Goal: Transaction & Acquisition: Purchase product/service

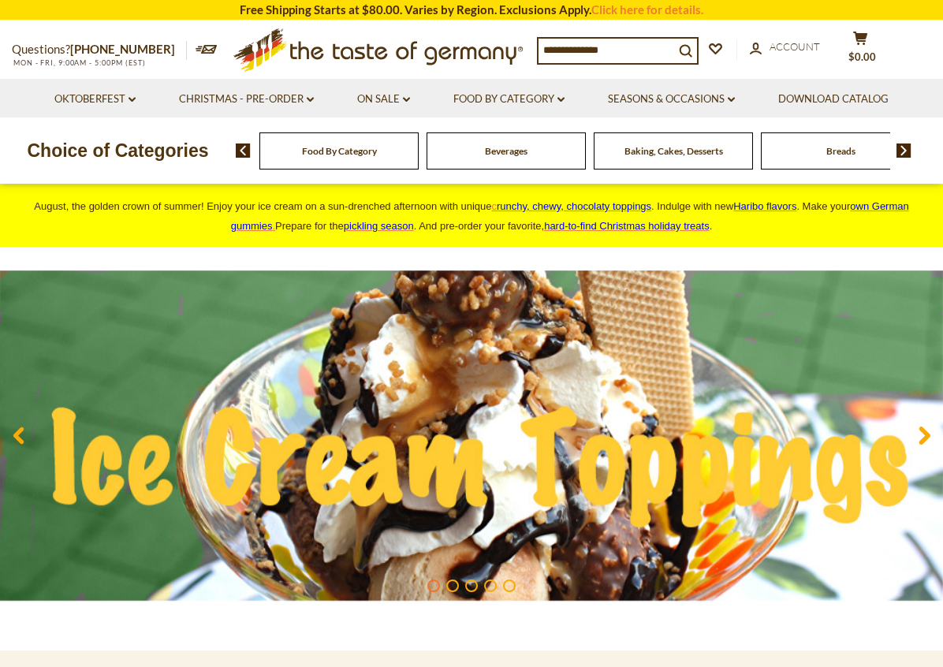
click at [767, 56] on link "account Account" at bounding box center [785, 47] width 70 height 17
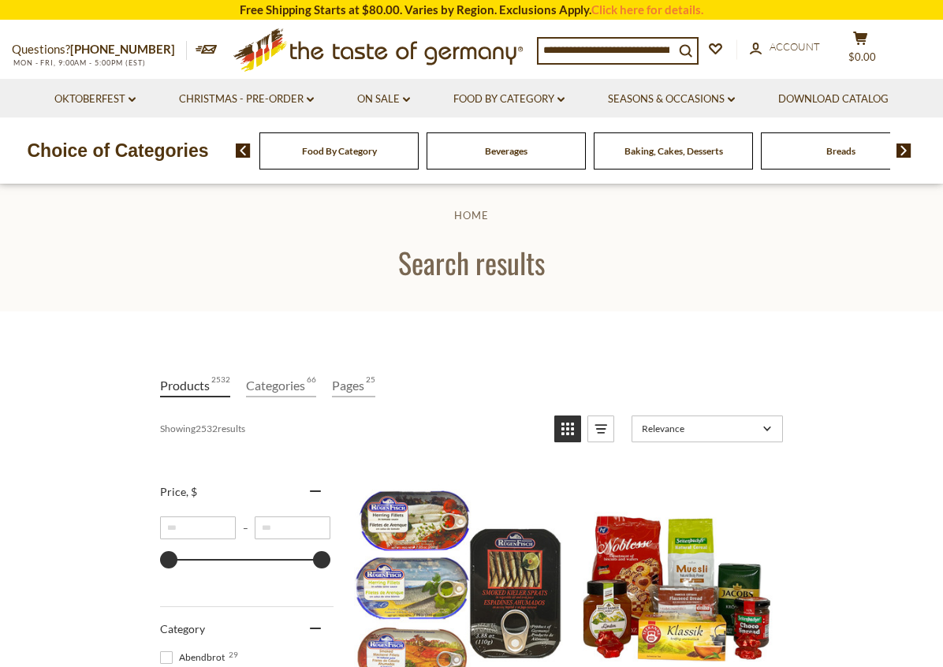
scroll to position [14, 0]
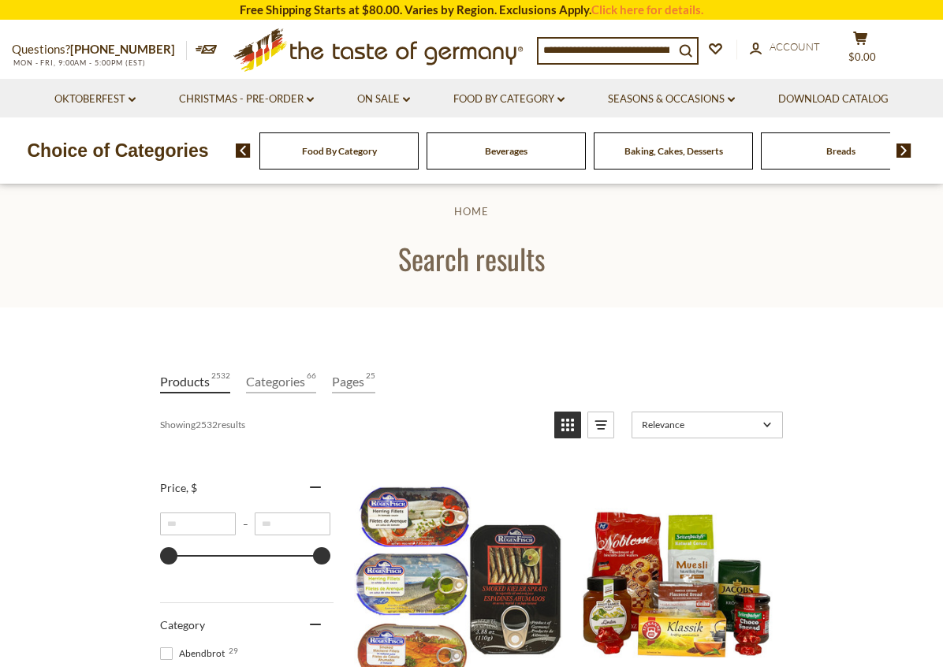
click at [563, 47] on input at bounding box center [607, 50] width 136 height 22
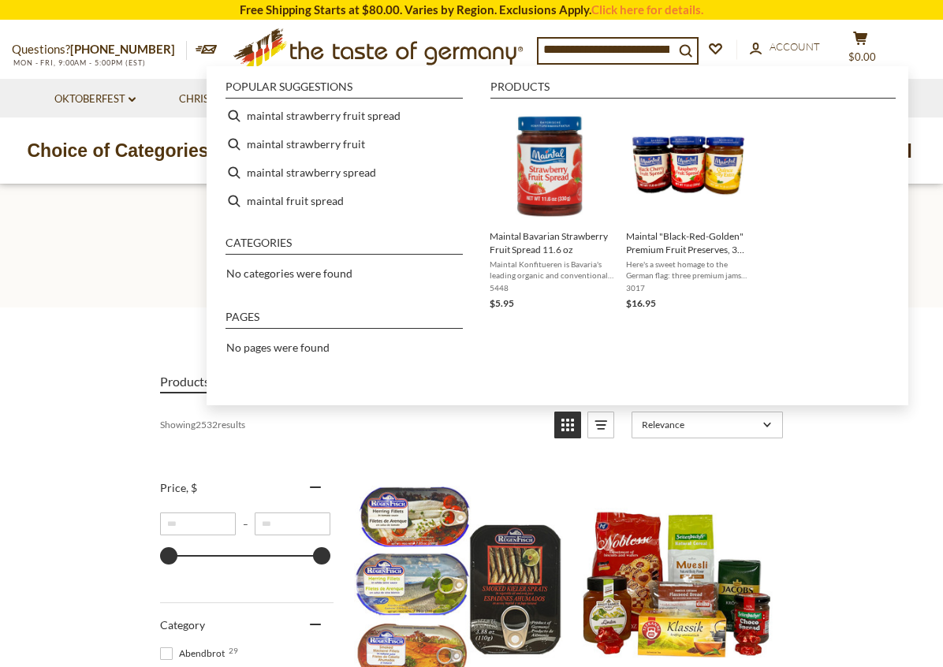
type input "**********"
click at [535, 218] on img "Maintal Bavarian Strawberry Fruit Spread 11.6 oz" at bounding box center [552, 165] width 114 height 114
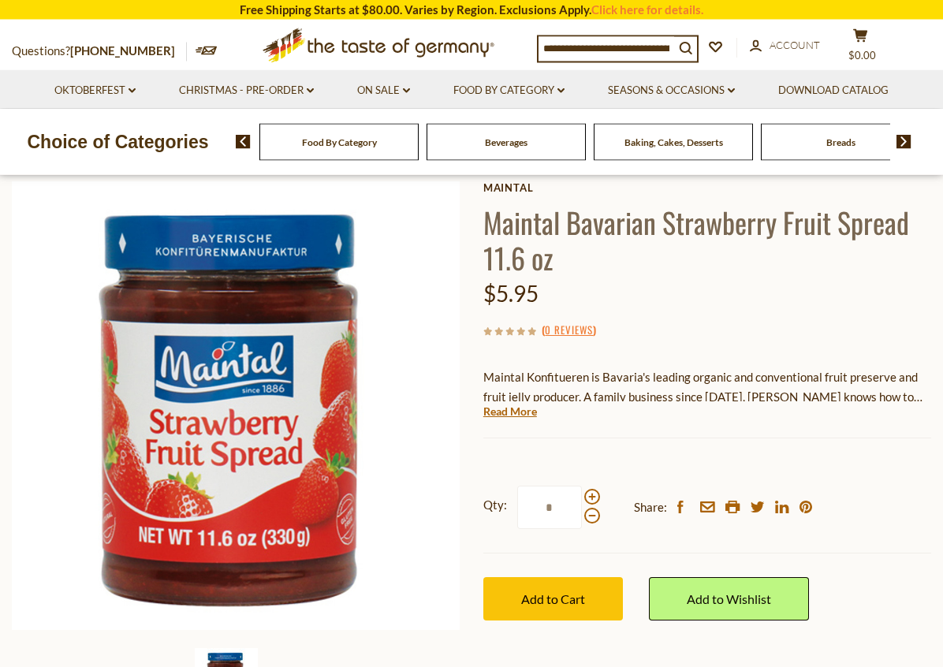
scroll to position [85, 0]
click at [591, 489] on span at bounding box center [593, 497] width 16 height 16
click at [582, 487] on input "*" at bounding box center [549, 507] width 65 height 43
click at [588, 495] on span at bounding box center [593, 497] width 16 height 16
click at [582, 495] on input "*" at bounding box center [549, 507] width 65 height 43
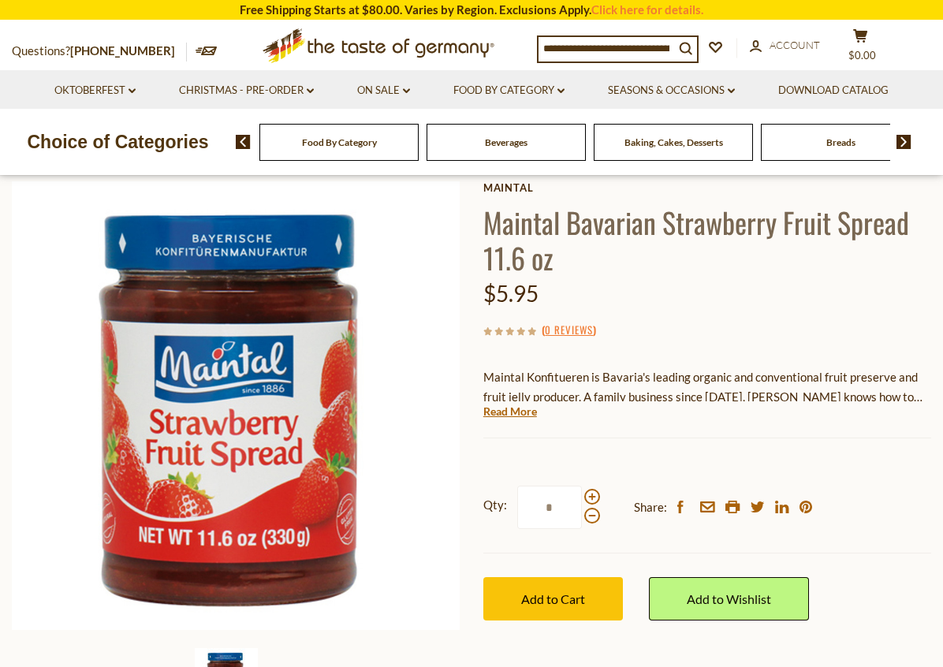
click at [579, 522] on input "*" at bounding box center [549, 507] width 65 height 43
click at [586, 513] on span at bounding box center [593, 516] width 16 height 16
click at [582, 513] on input "*" at bounding box center [549, 507] width 65 height 43
click at [596, 494] on span at bounding box center [593, 497] width 16 height 16
click at [582, 494] on input "*" at bounding box center [549, 507] width 65 height 43
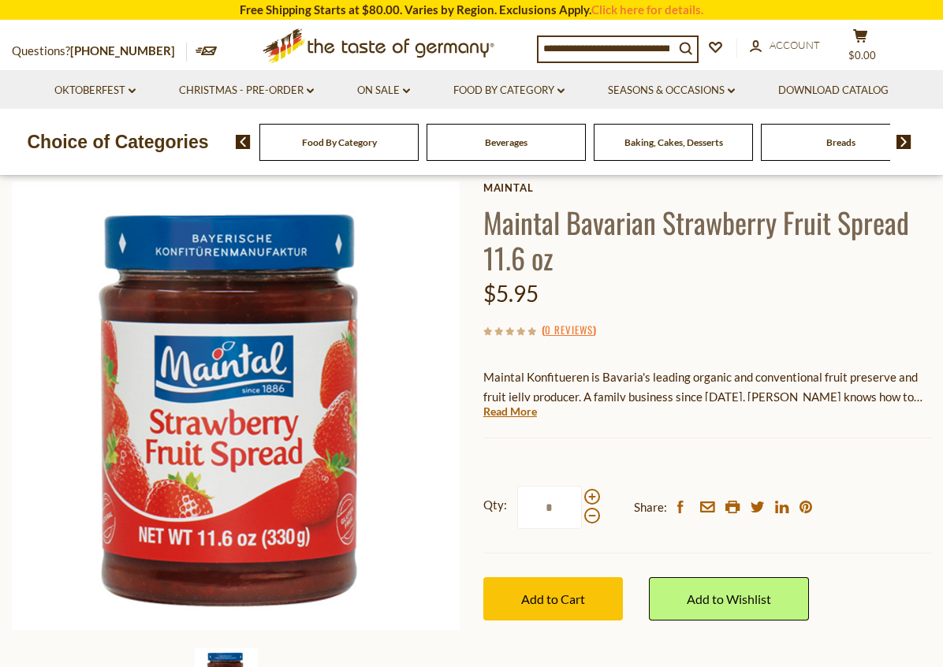
click at [581, 516] on input "*" at bounding box center [549, 507] width 65 height 43
click at [432, 551] on img at bounding box center [236, 405] width 449 height 449
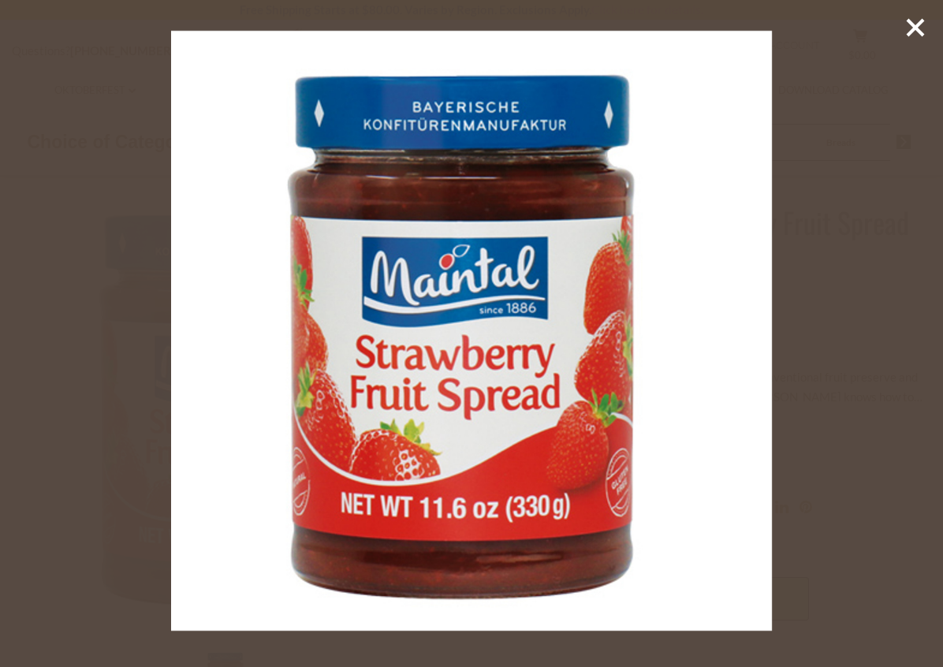
click at [917, 32] on icon at bounding box center [916, 28] width 24 height 24
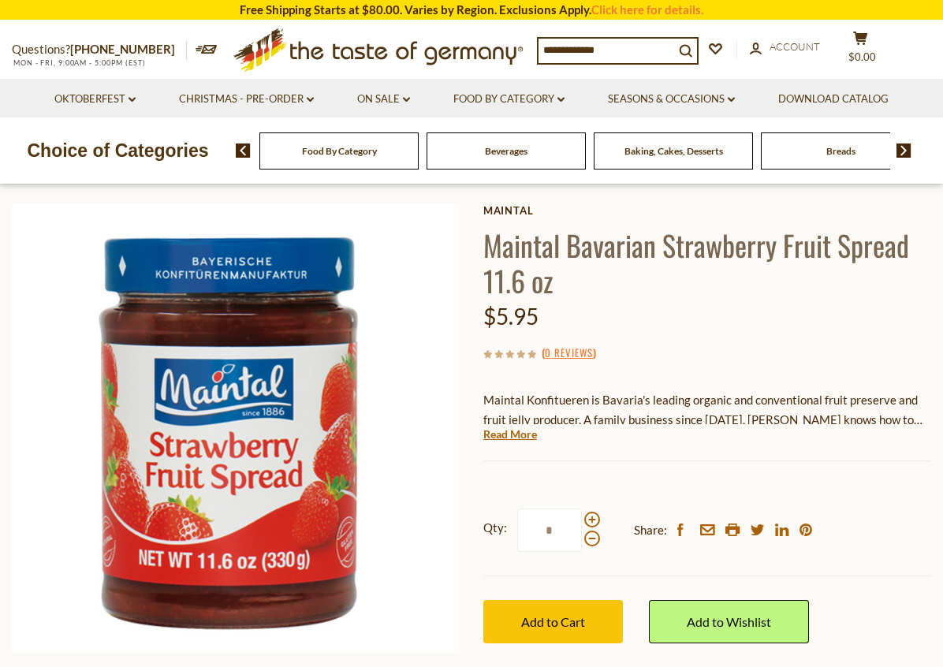
scroll to position [53, 0]
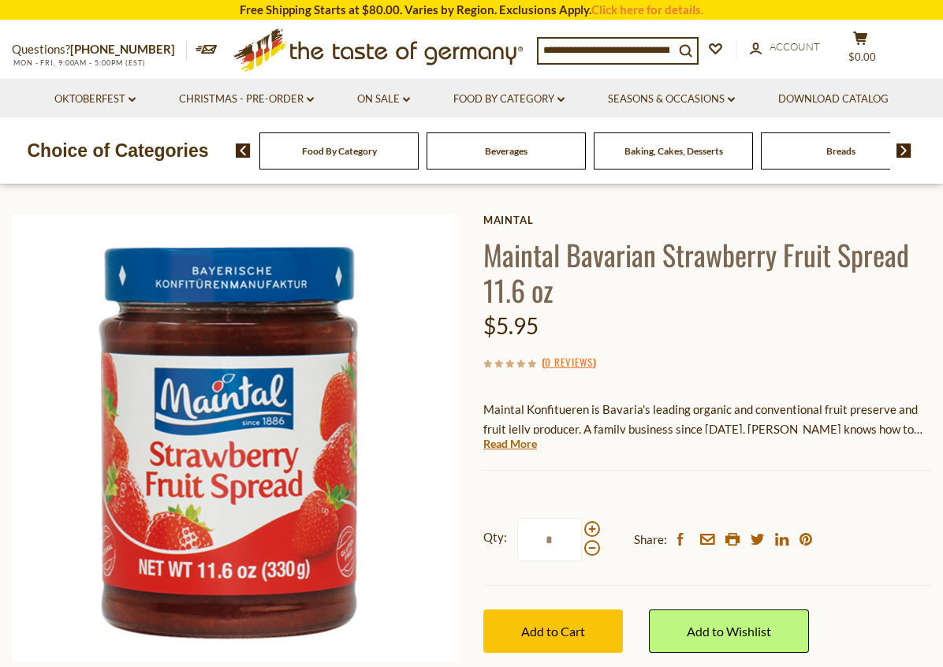
click at [596, 551] on span at bounding box center [593, 548] width 16 height 16
click at [582, 551] on input "*" at bounding box center [549, 539] width 65 height 43
click at [596, 527] on span at bounding box center [593, 529] width 16 height 16
click at [582, 527] on input "*" at bounding box center [549, 539] width 65 height 43
type input "*"
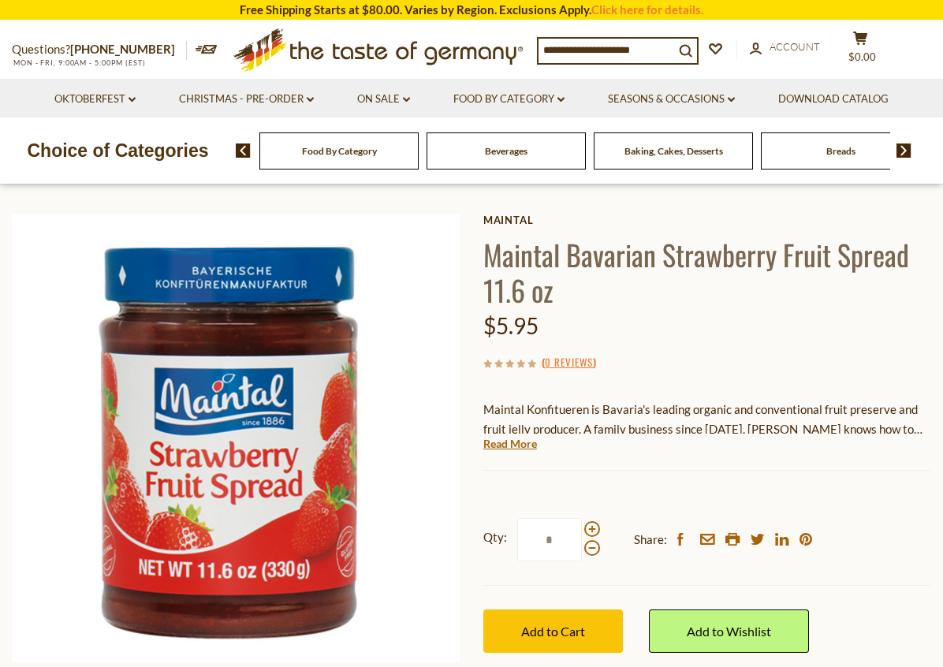
click at [569, 617] on button "Add to Cart" at bounding box center [554, 631] width 140 height 43
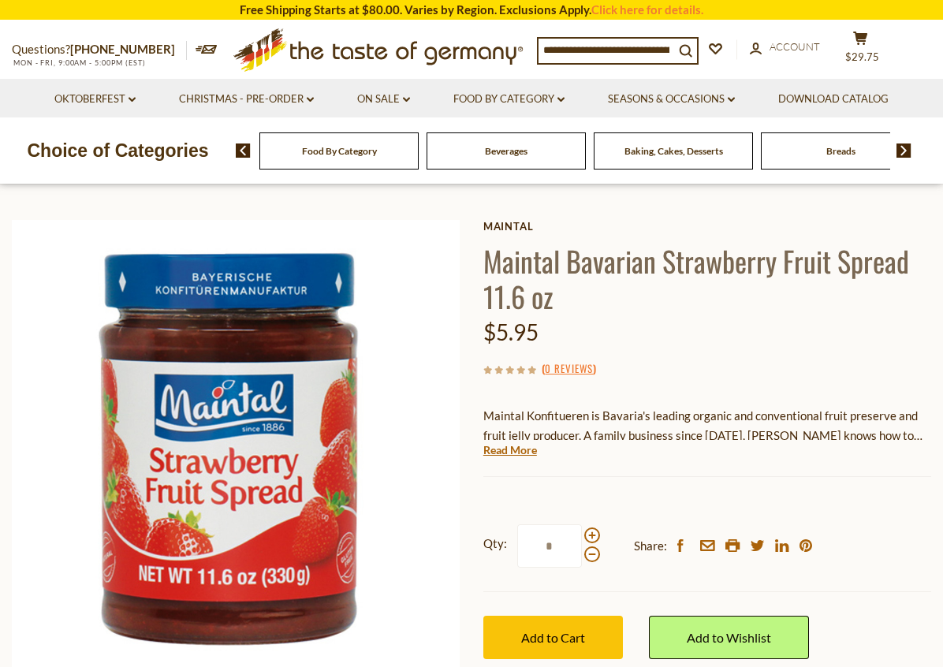
scroll to position [44, 0]
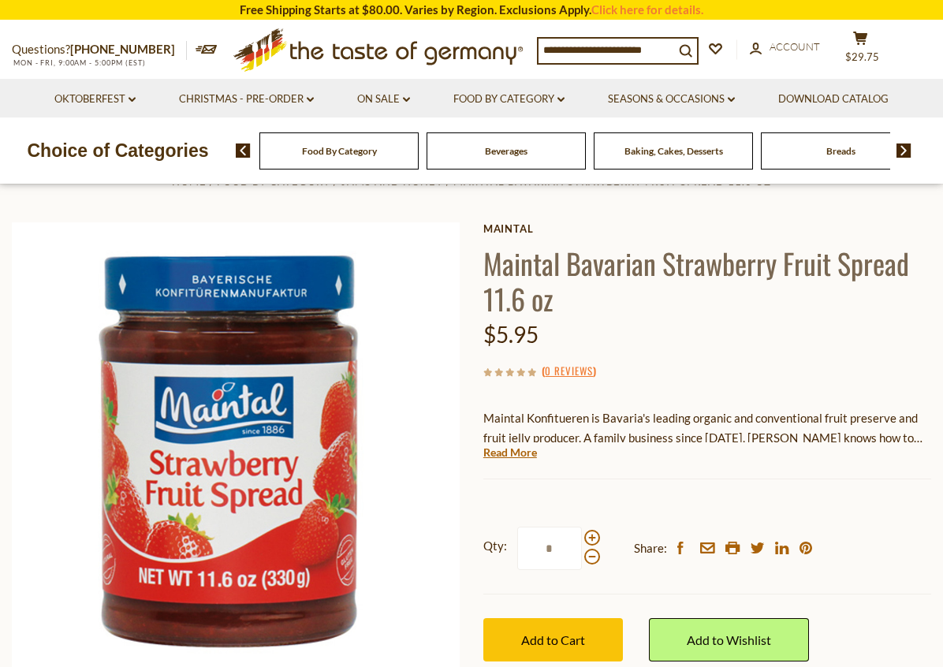
click at [558, 42] on input at bounding box center [607, 50] width 136 height 22
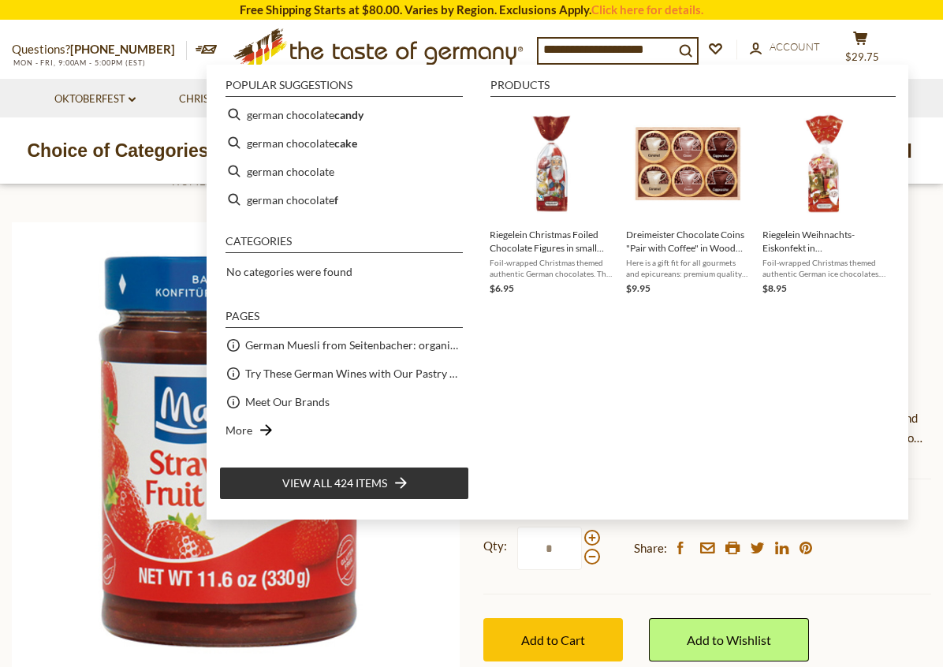
type input "**********"
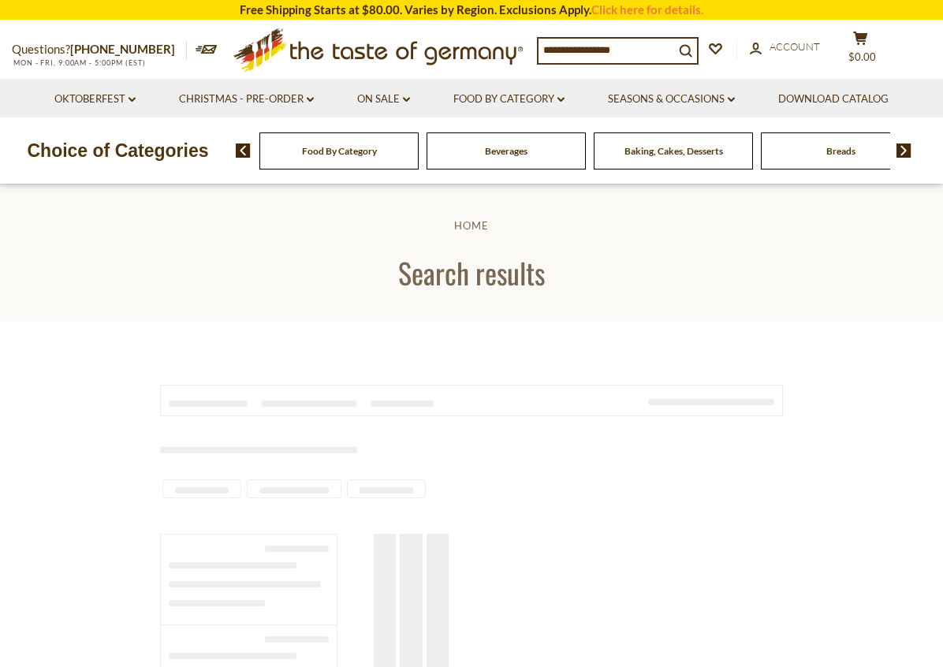
type input "**********"
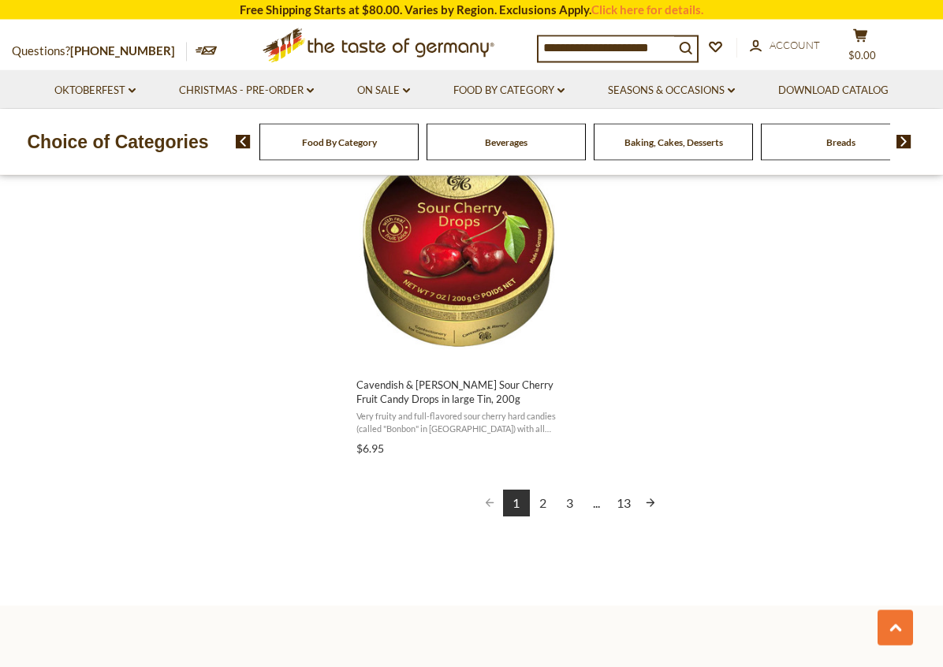
scroll to position [2766, 0]
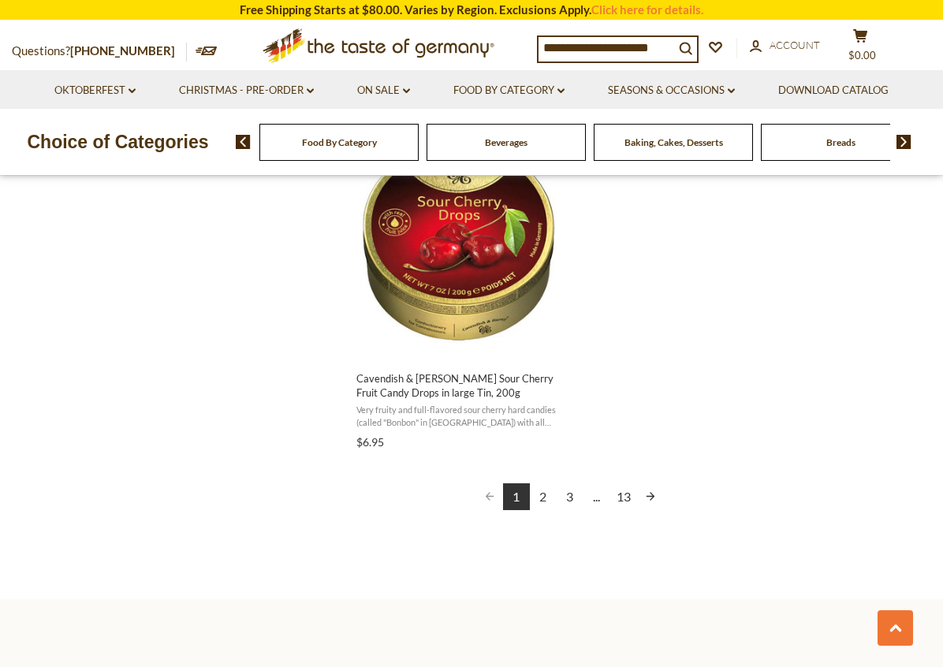
click at [546, 499] on link "2" at bounding box center [543, 497] width 27 height 27
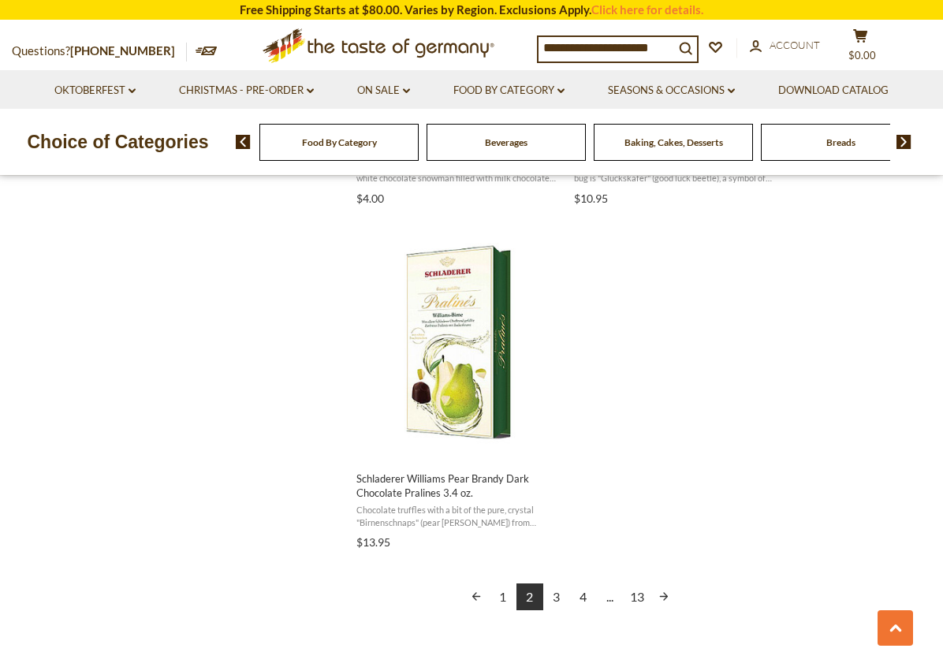
scroll to position [2669, 0]
click at [558, 589] on link "3" at bounding box center [557, 594] width 27 height 27
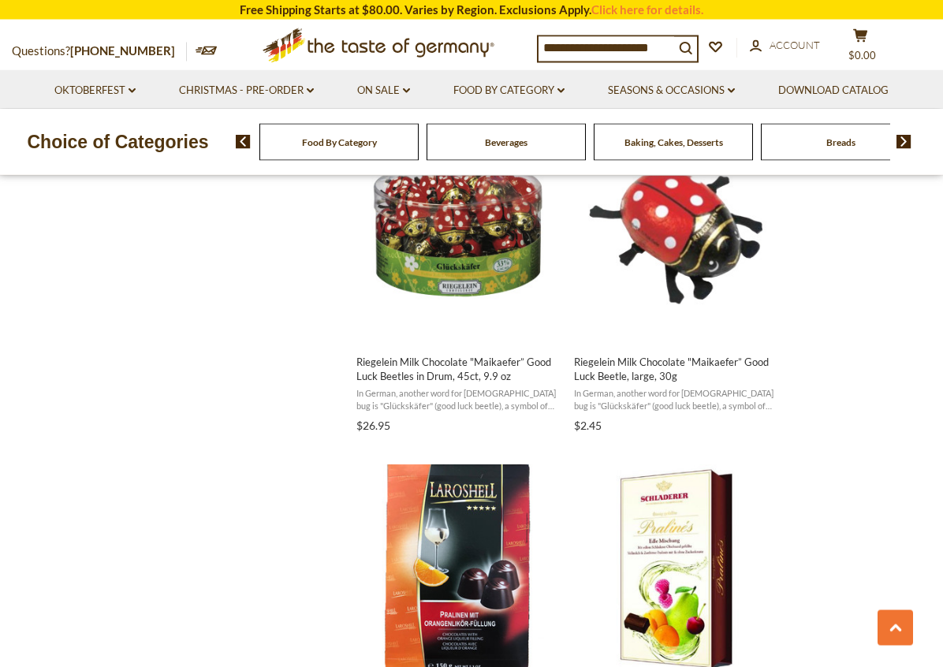
scroll to position [1750, 0]
click at [682, 248] on img "Riegelein Milk Chocolate" at bounding box center [676, 225] width 209 height 209
click at [686, 170] on div "Choice of Categories Food By Category Beverages Baking, Cakes, Desserts Breads …" at bounding box center [471, 142] width 943 height 66
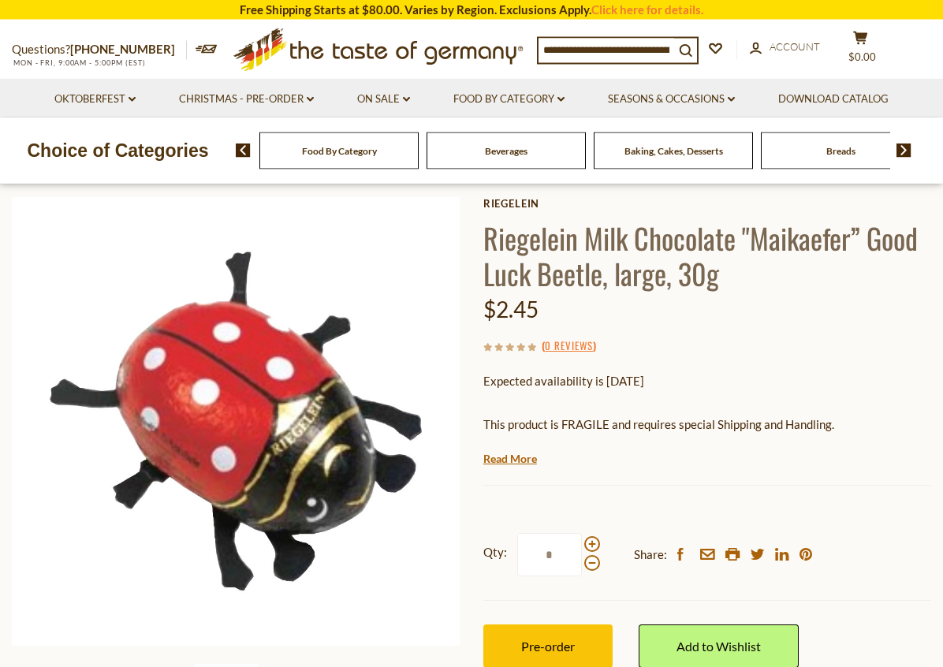
scroll to position [69, 0]
click at [587, 537] on span at bounding box center [593, 544] width 16 height 16
click at [582, 537] on input "*" at bounding box center [549, 554] width 65 height 43
type input "*"
click at [544, 641] on span "Pre-order" at bounding box center [548, 646] width 54 height 15
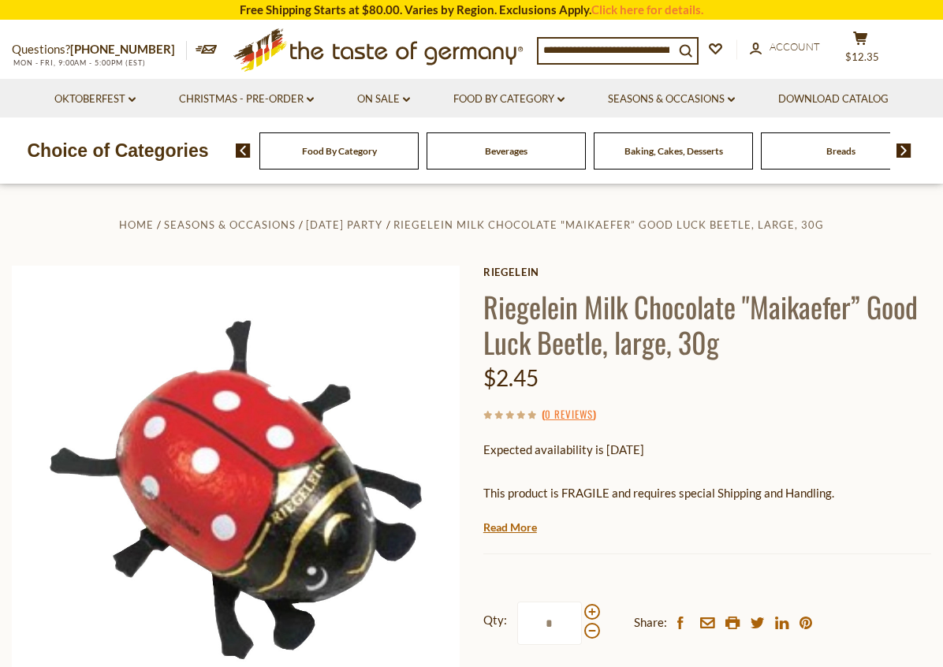
scroll to position [0, 0]
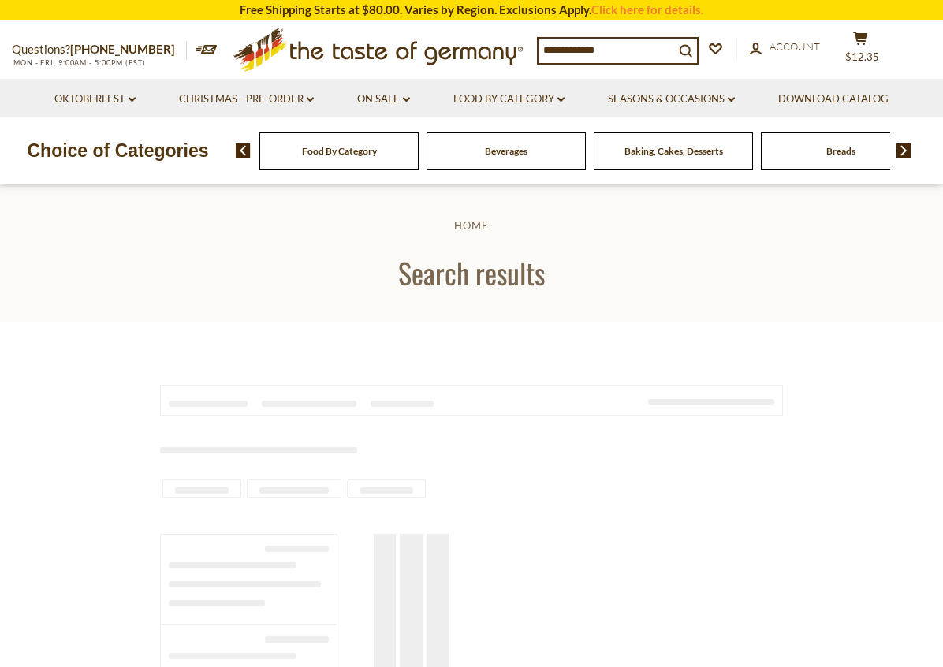
scroll to position [1319, 0]
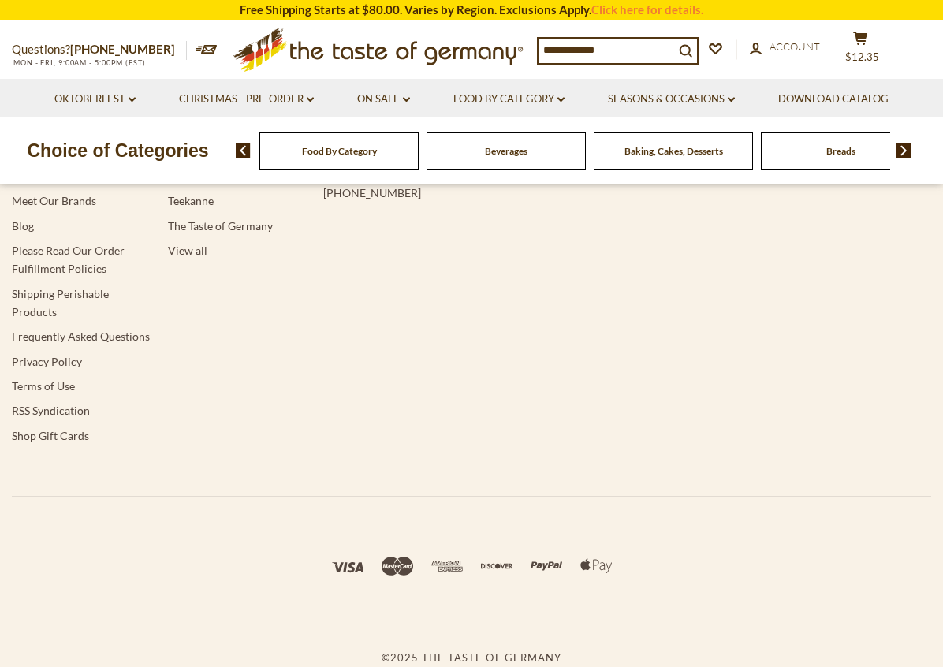
type input "**********"
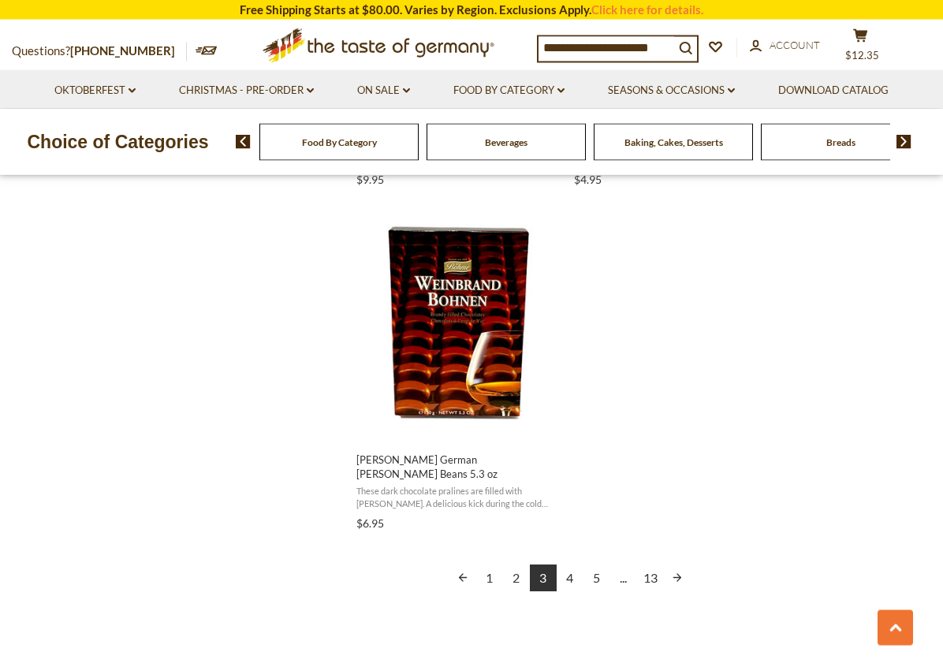
scroll to position [2700, 0]
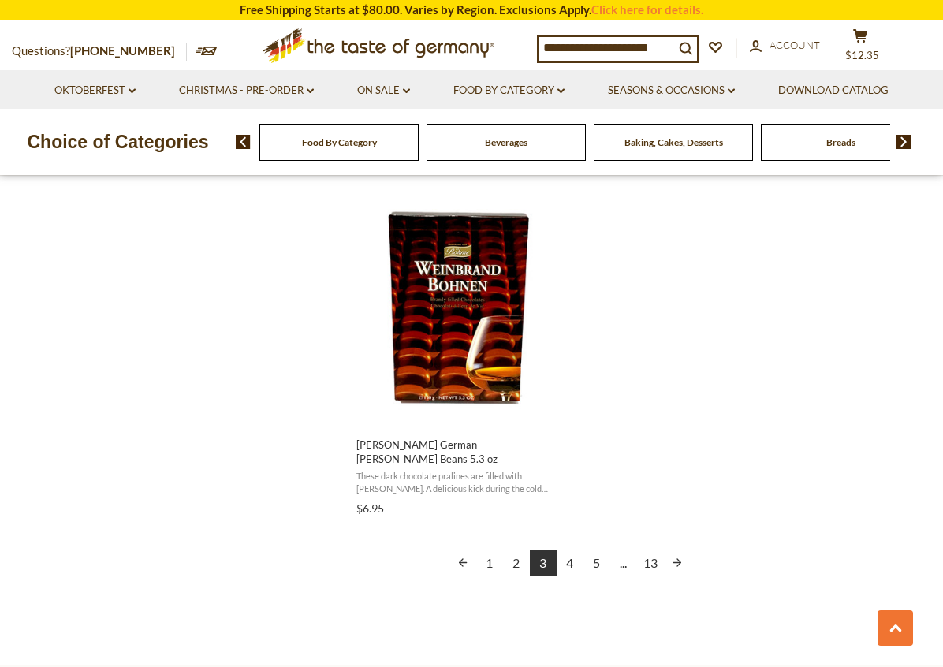
click at [570, 550] on link "4" at bounding box center [570, 563] width 27 height 27
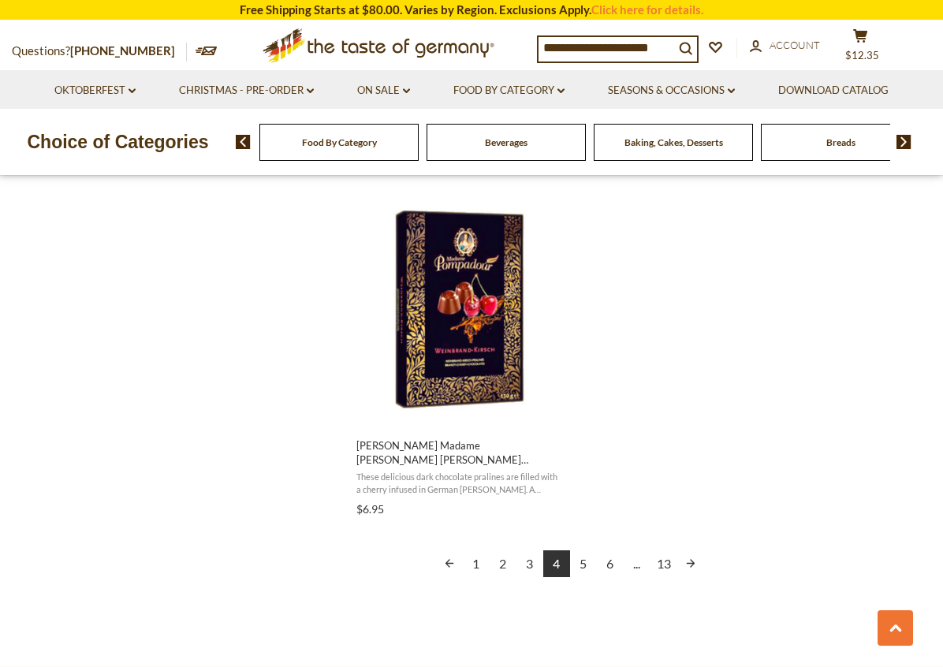
click at [587, 563] on link "5" at bounding box center [583, 564] width 27 height 27
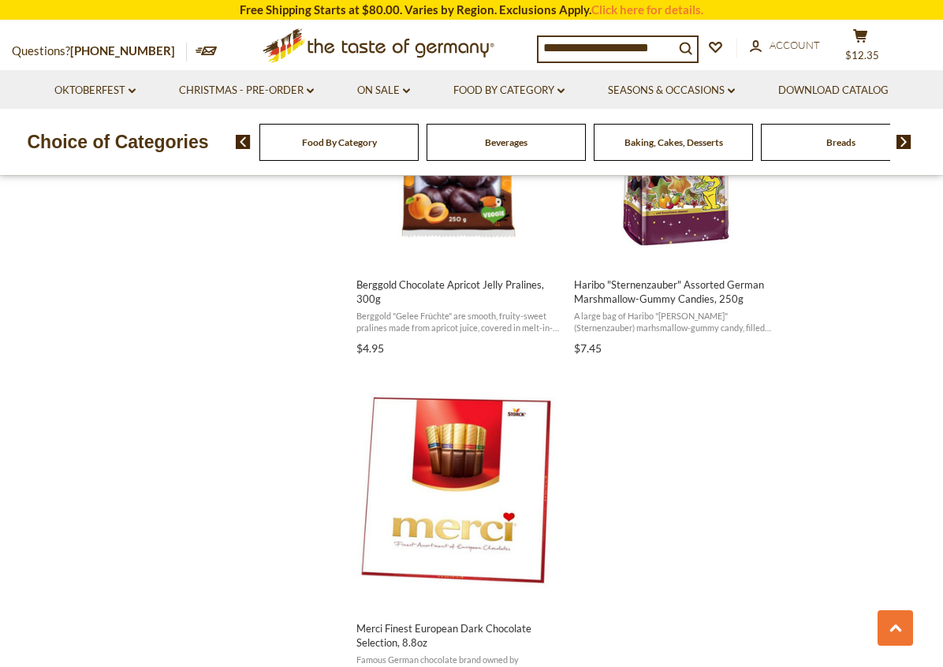
scroll to position [2584, 0]
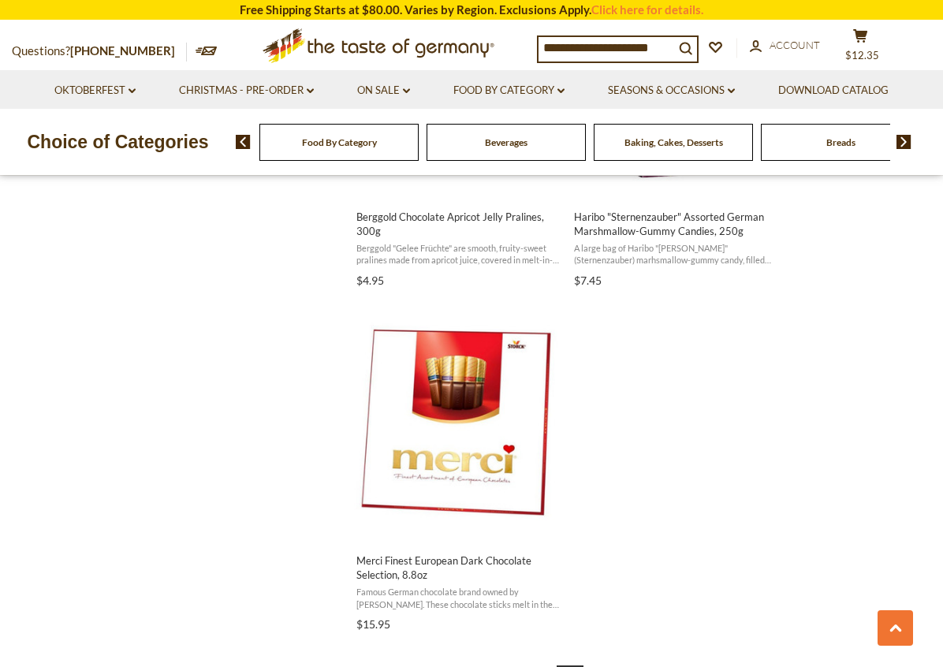
click at [596, 667] on link "6" at bounding box center [597, 679] width 27 height 27
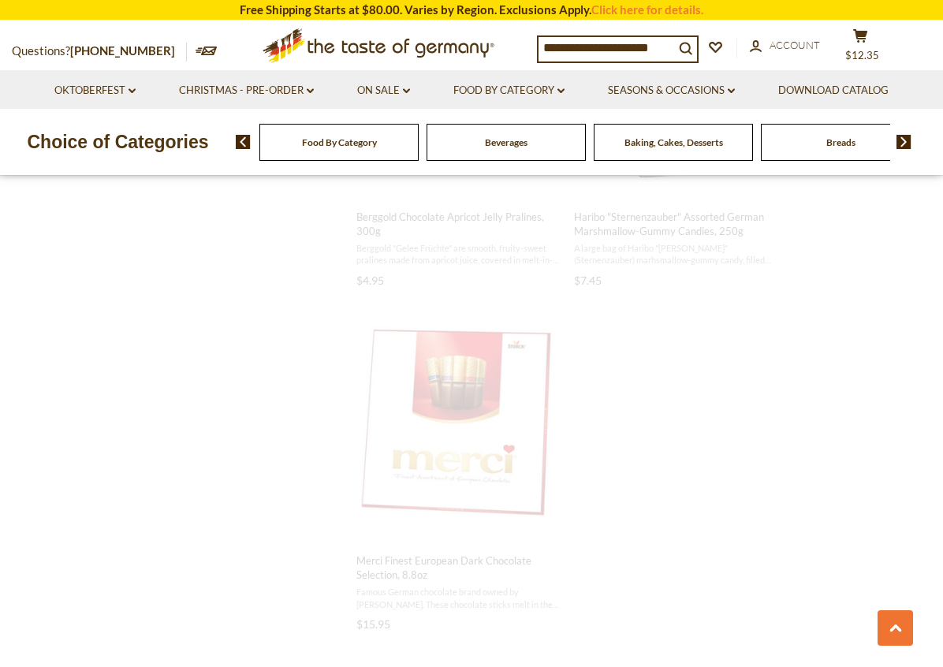
scroll to position [1070, 0]
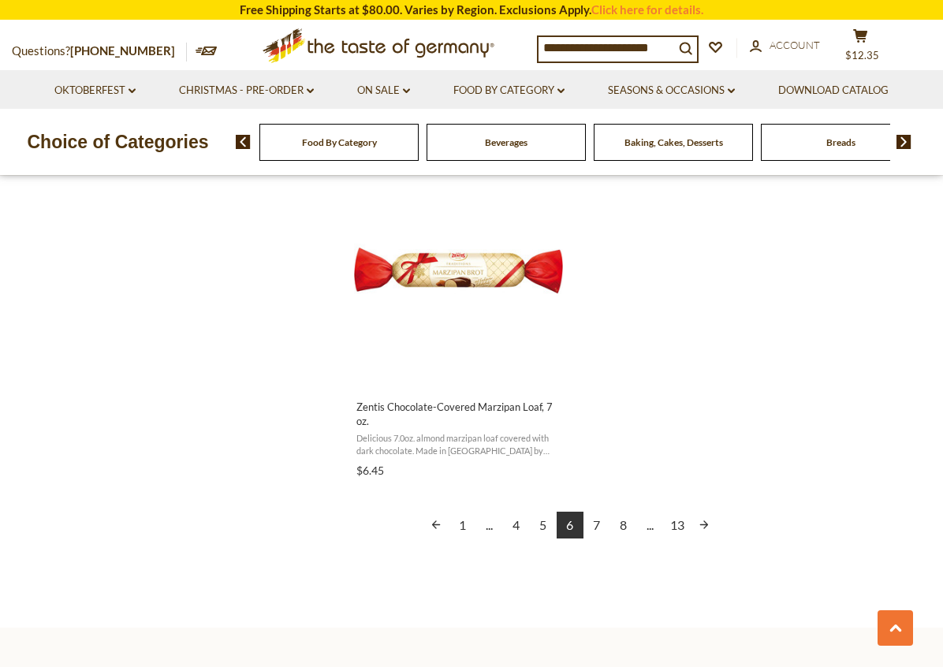
scroll to position [2737, 0]
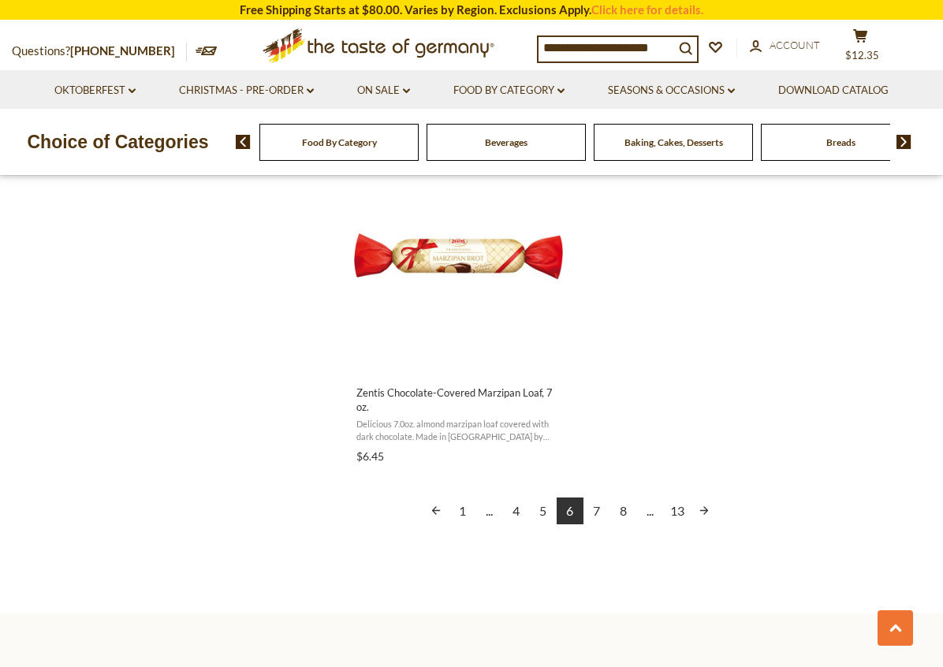
click at [596, 501] on link "7" at bounding box center [597, 511] width 27 height 27
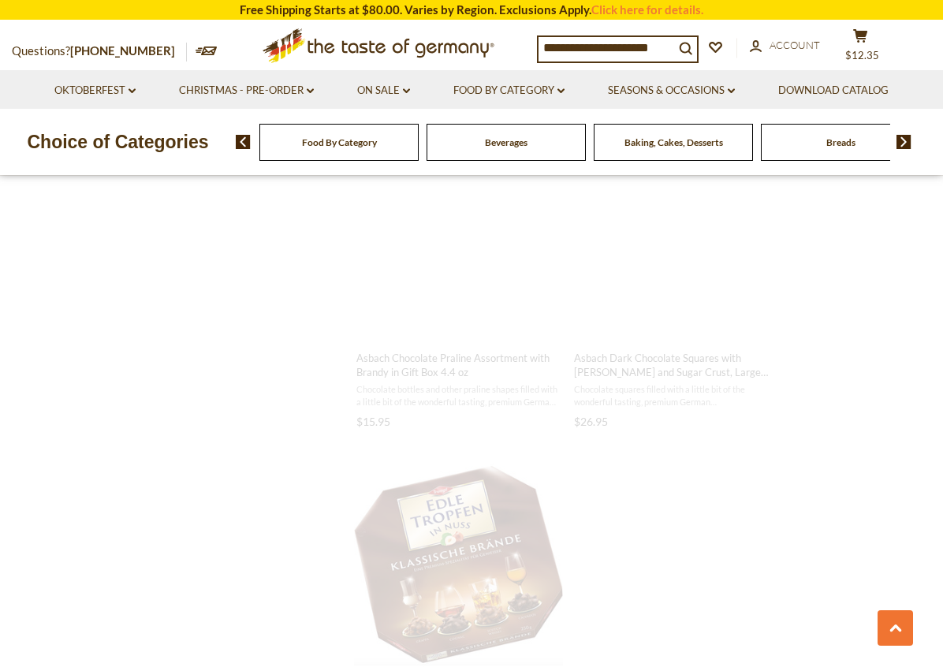
scroll to position [547, 0]
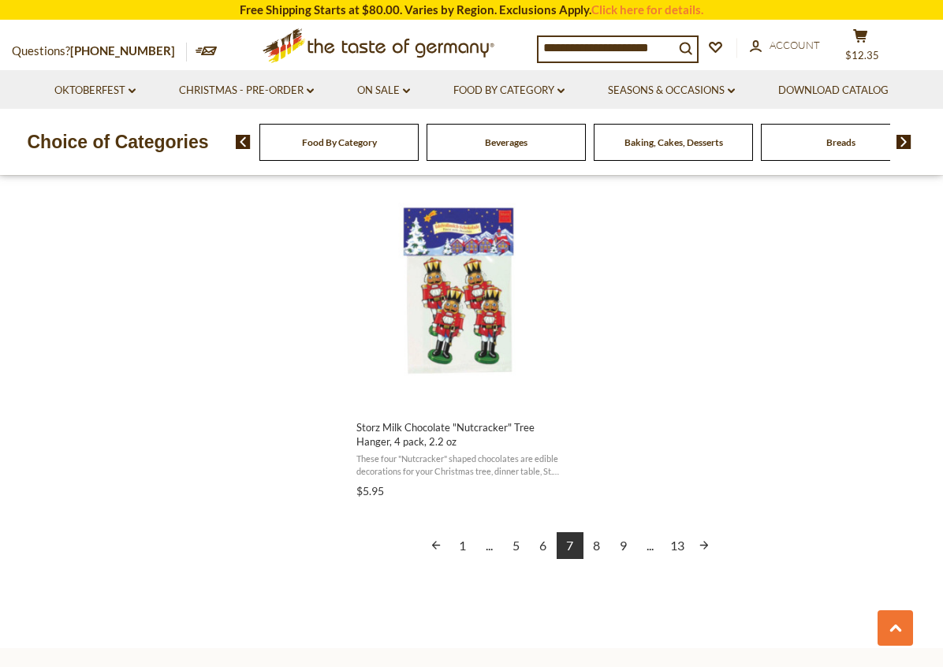
scroll to position [2736, 0]
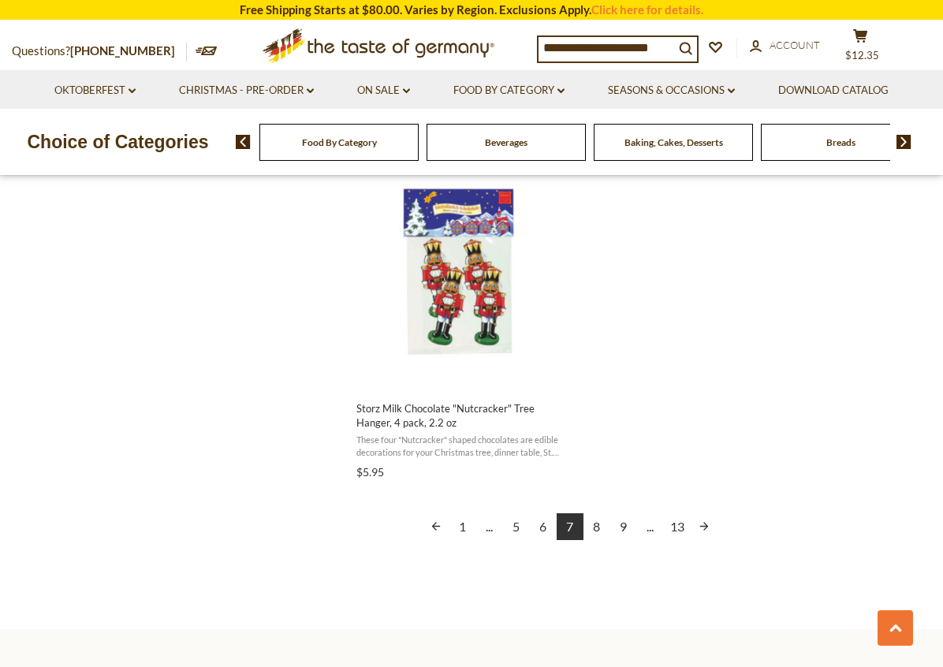
click at [585, 519] on link "8" at bounding box center [597, 527] width 27 height 27
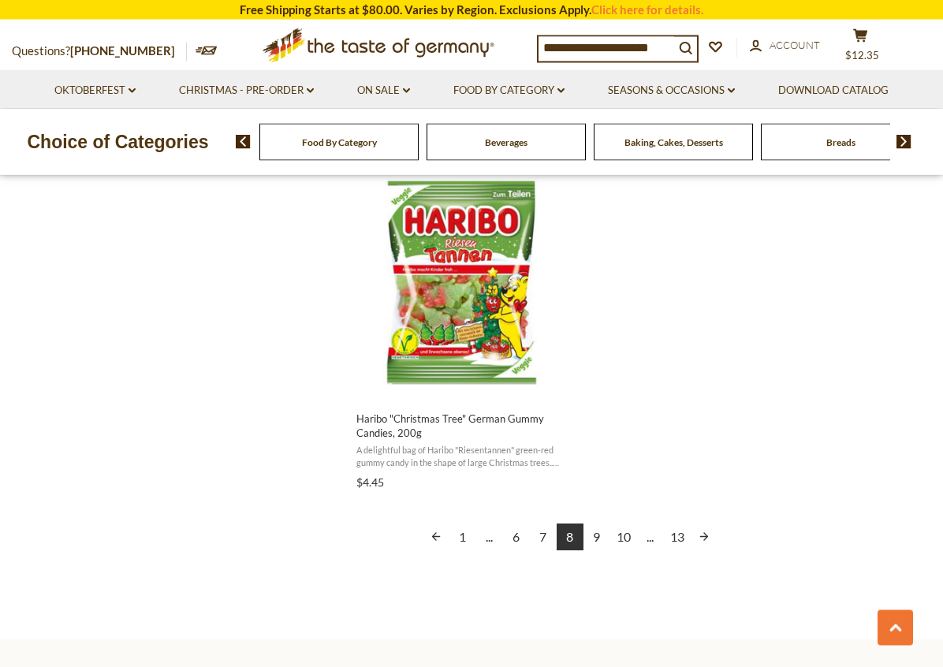
scroll to position [2733, 0]
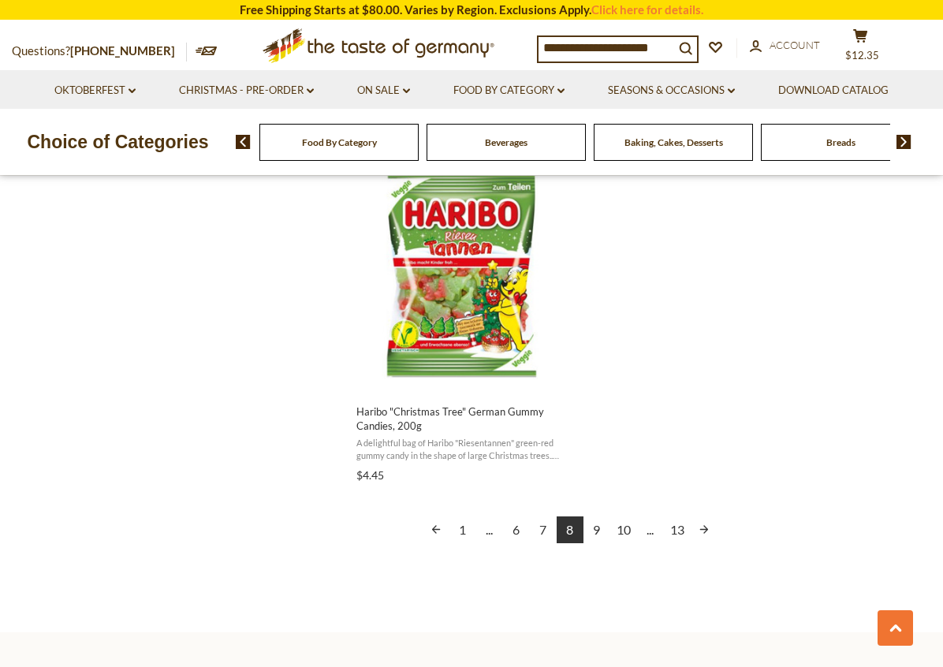
click at [600, 526] on link "9" at bounding box center [597, 530] width 27 height 27
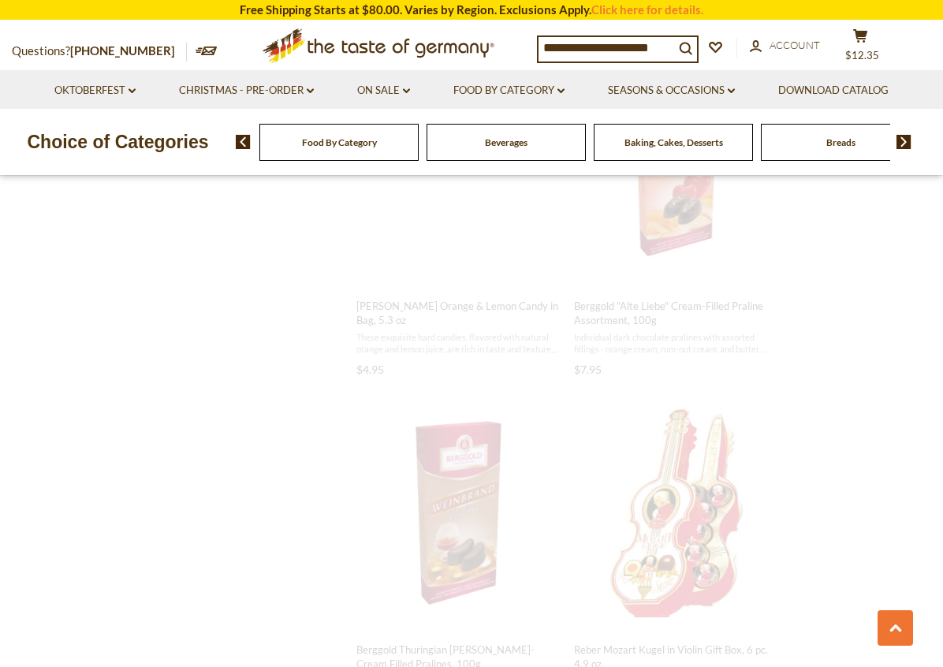
scroll to position [341, 0]
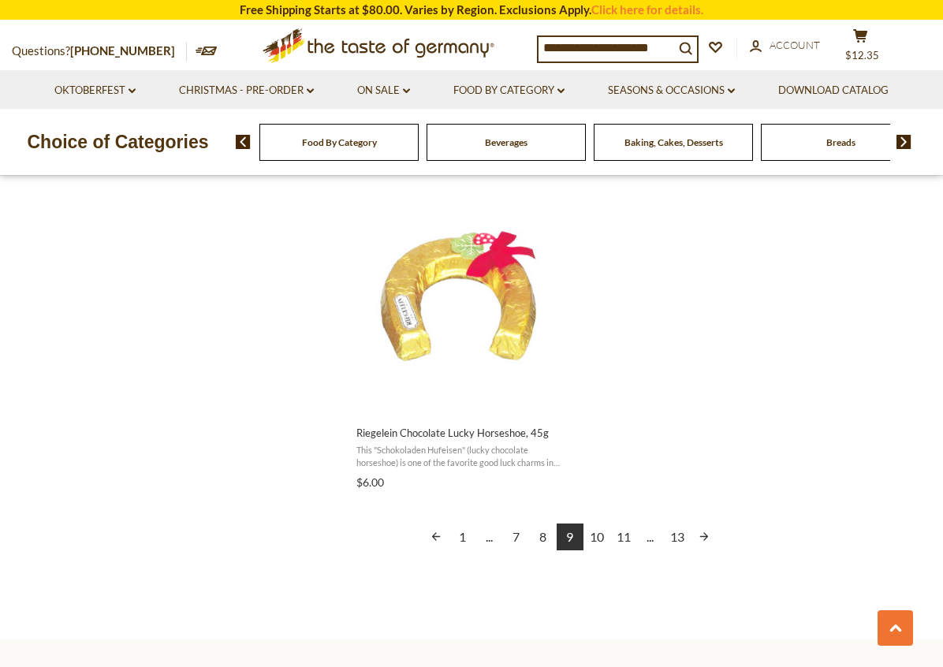
scroll to position [2714, 0]
click at [599, 533] on link "10" at bounding box center [597, 535] width 27 height 27
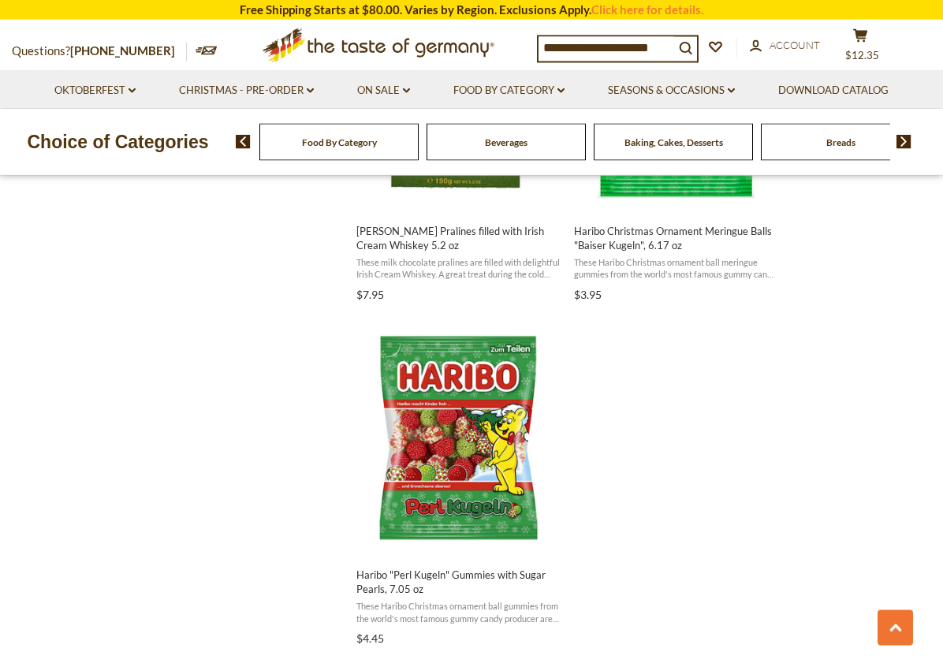
scroll to position [2599, 0]
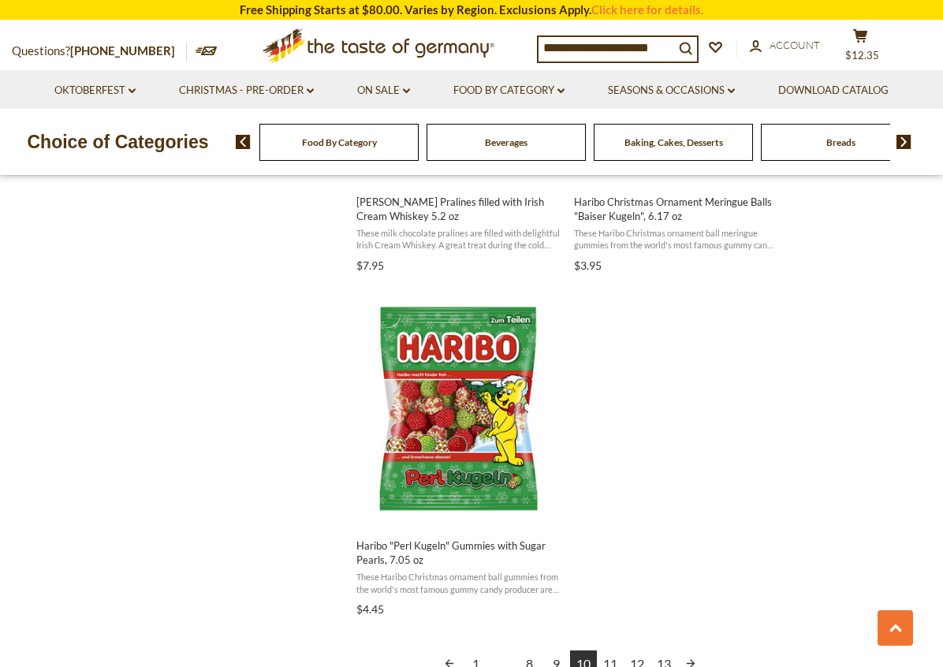
click at [614, 660] on link "11" at bounding box center [610, 664] width 27 height 27
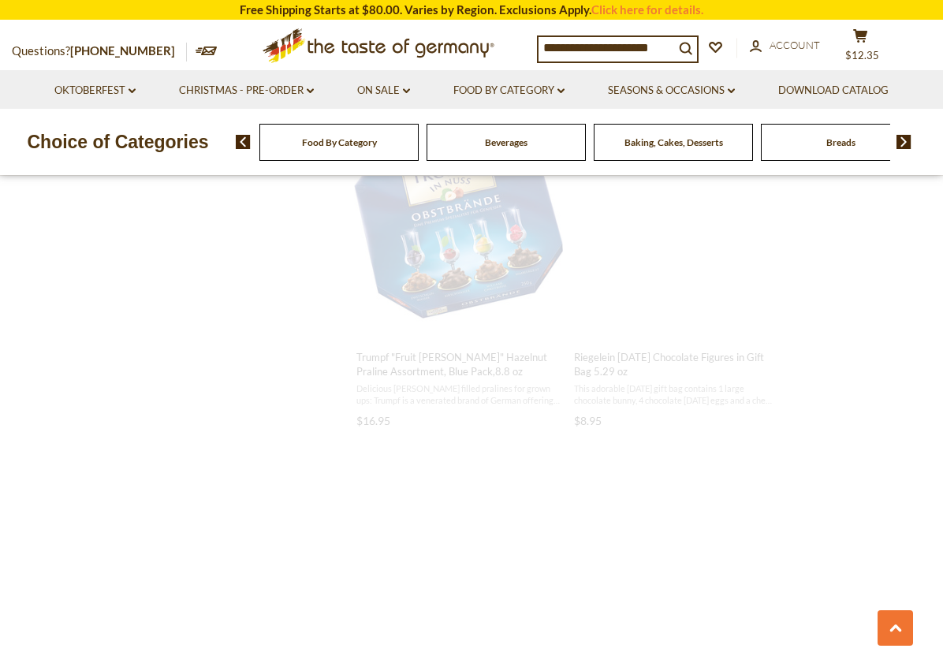
scroll to position [338, 0]
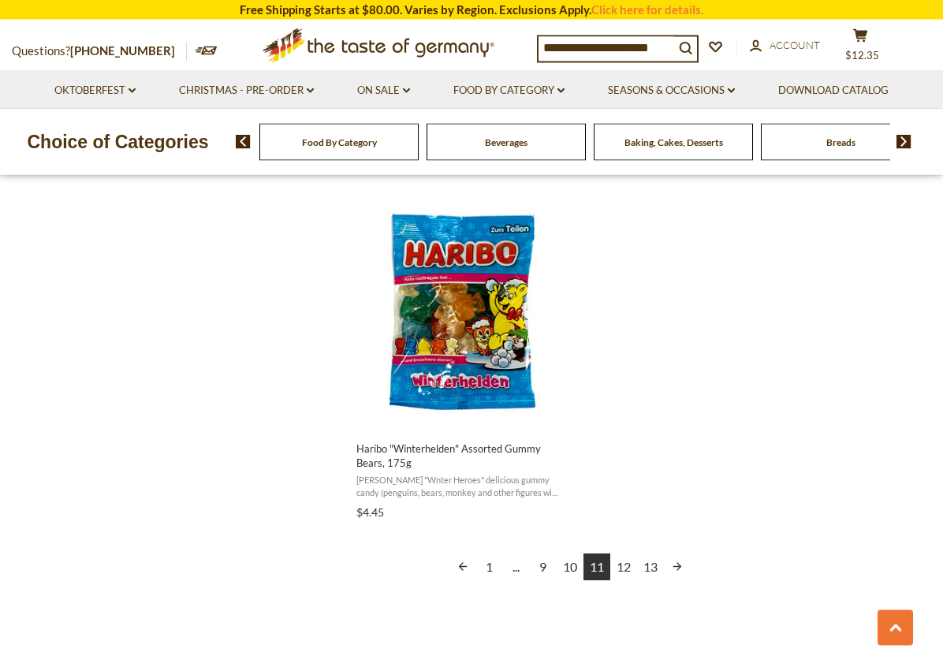
scroll to position [2688, 0]
click at [625, 562] on link "12" at bounding box center [624, 567] width 27 height 27
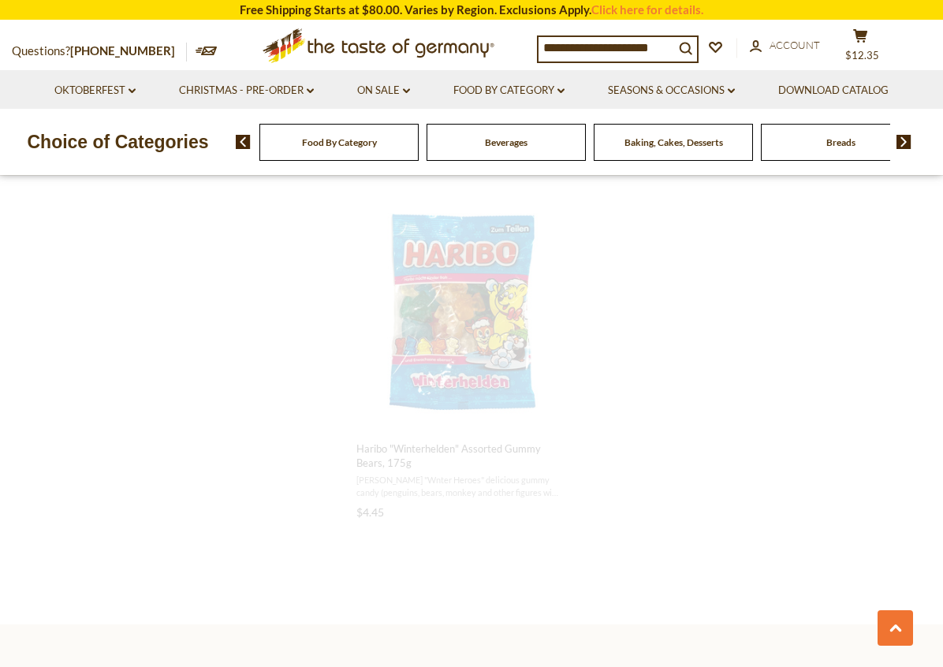
scroll to position [1196, 0]
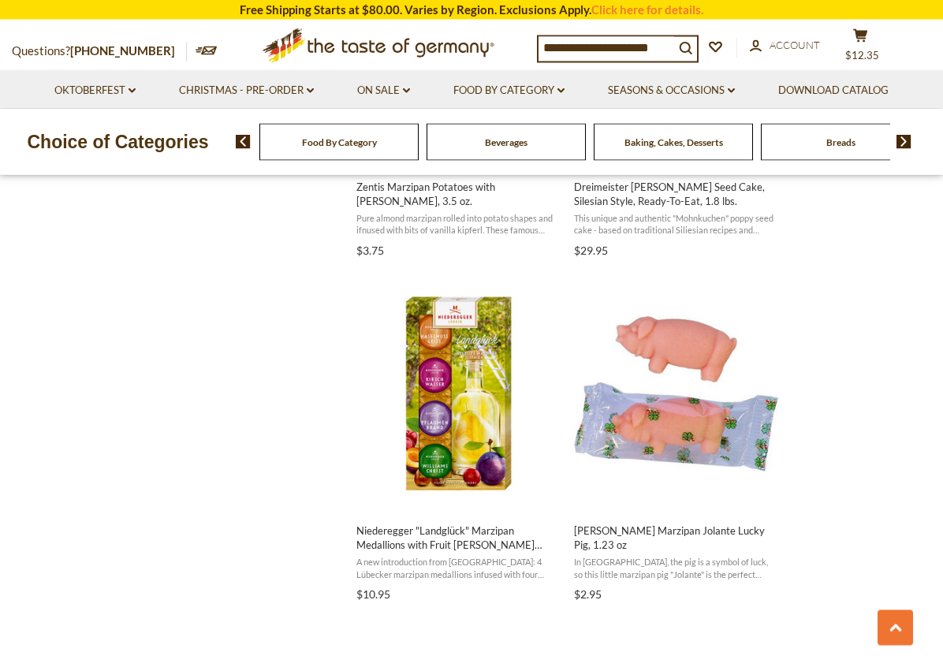
scroll to position [1926, 0]
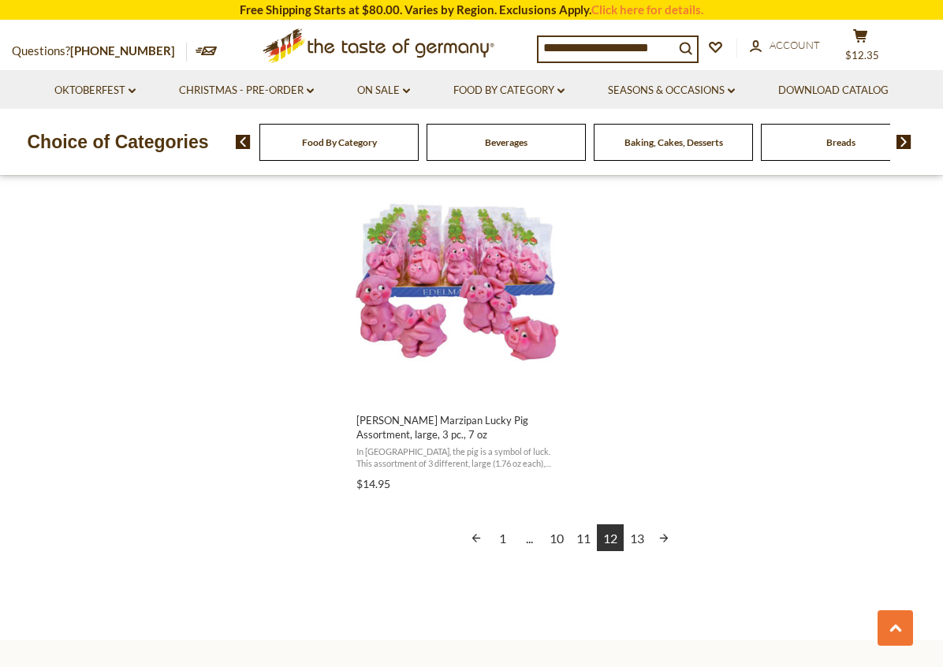
click at [632, 533] on link "13" at bounding box center [637, 538] width 27 height 27
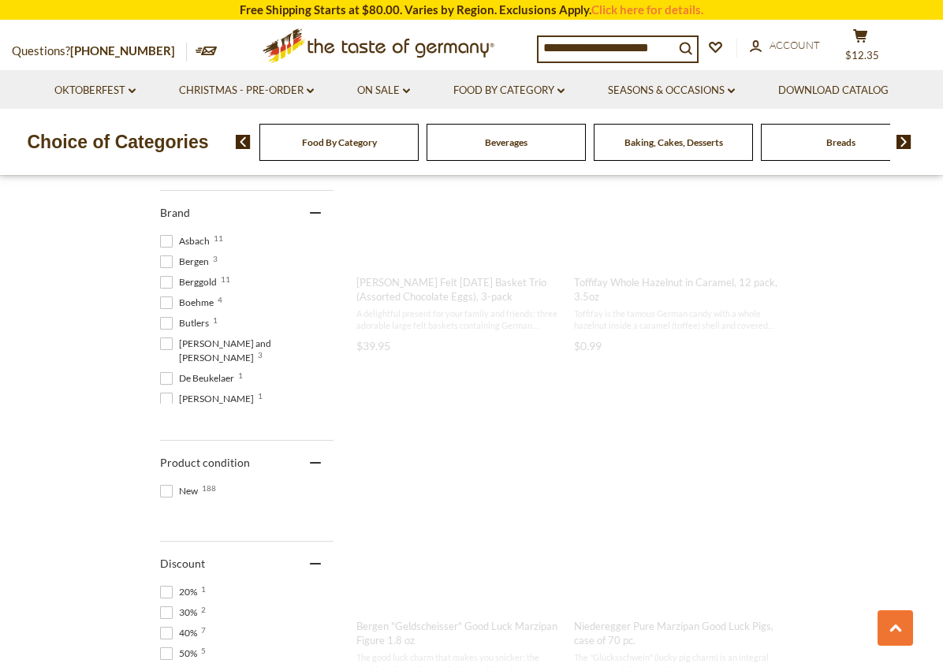
scroll to position [15, 0]
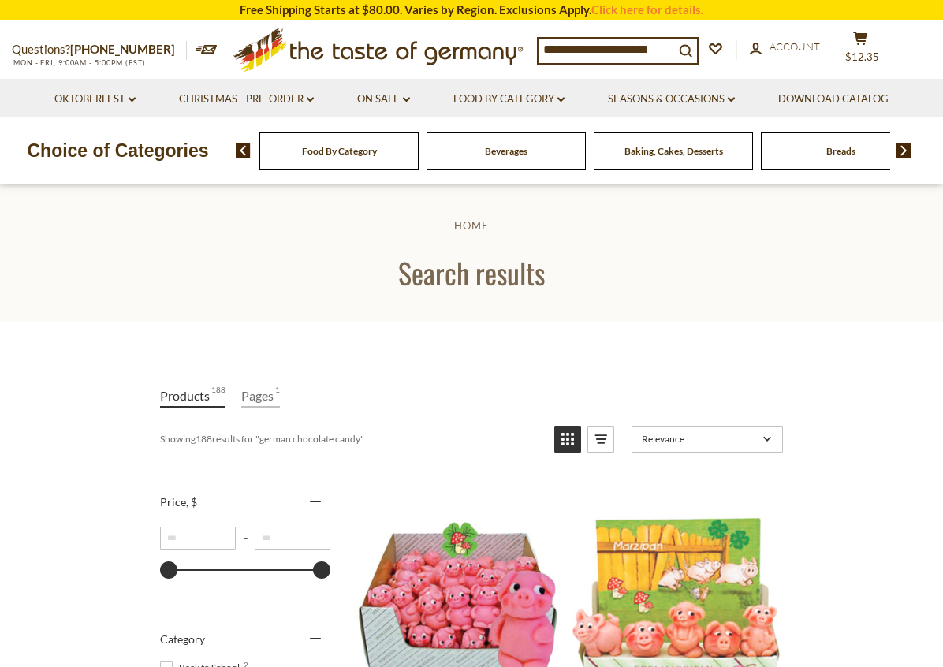
click at [862, 39] on icon at bounding box center [861, 38] width 14 height 13
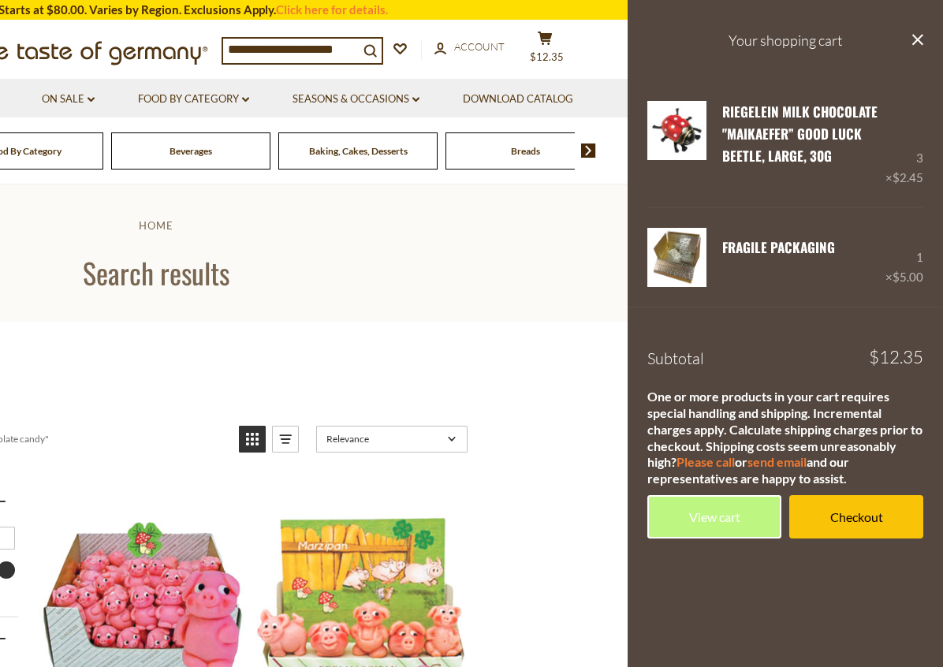
click at [269, 50] on input "**********" at bounding box center [291, 50] width 136 height 22
click at [361, 53] on button "search_icon" at bounding box center [370, 49] width 23 height 21
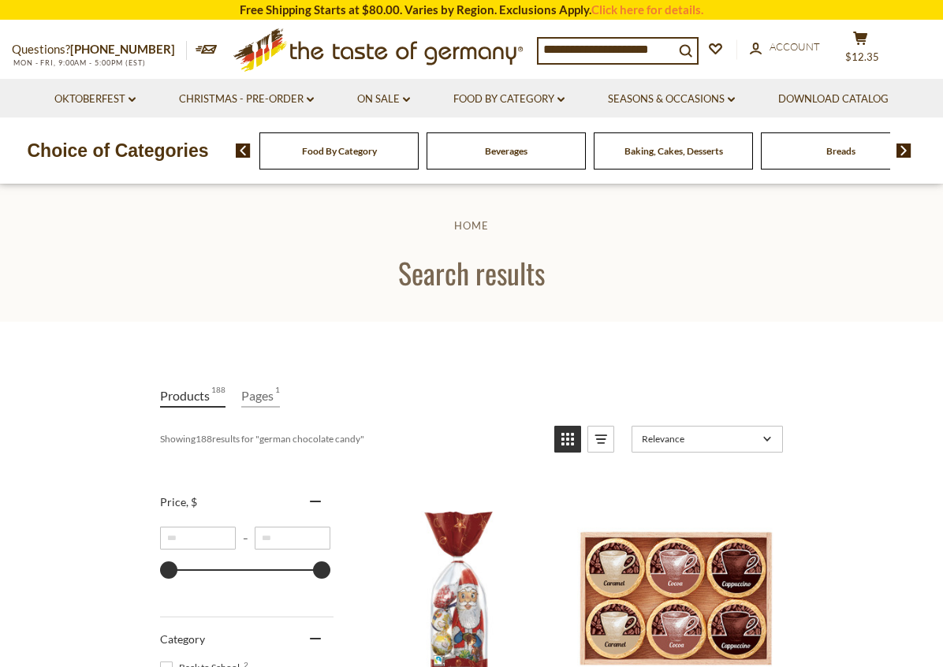
click at [665, 49] on input "**********" at bounding box center [607, 50] width 136 height 22
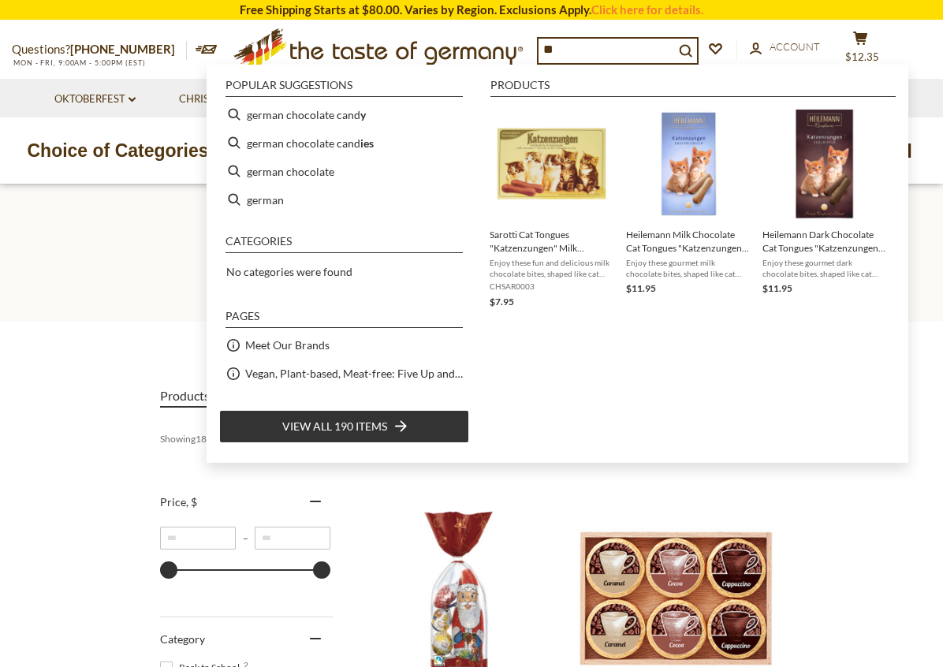
type input "*"
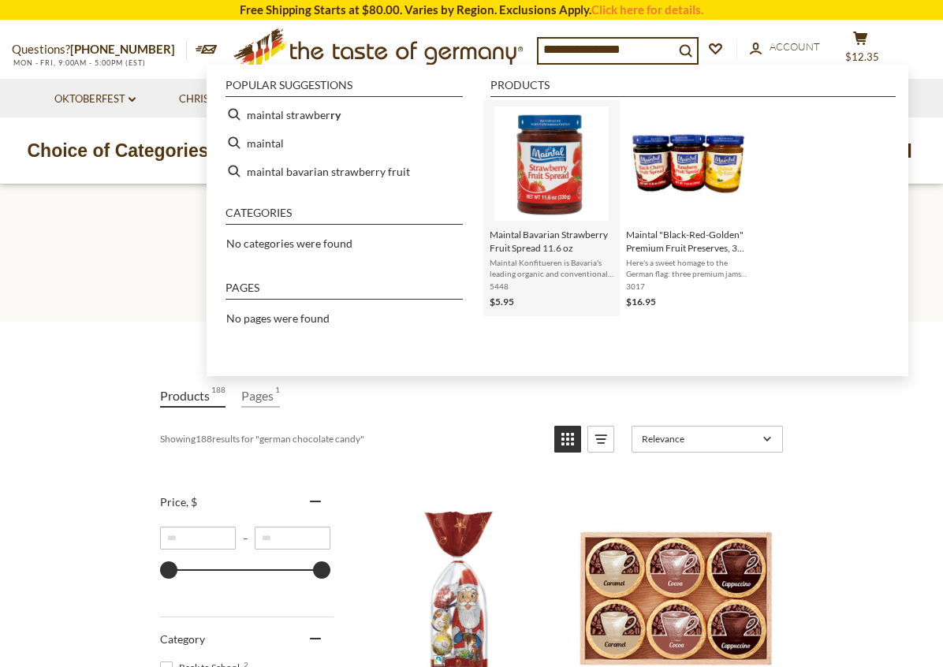
type input "**********"
click at [540, 196] on img "Maintal Bavarian Strawberry Fruit Spread 11.6 oz" at bounding box center [552, 163] width 114 height 114
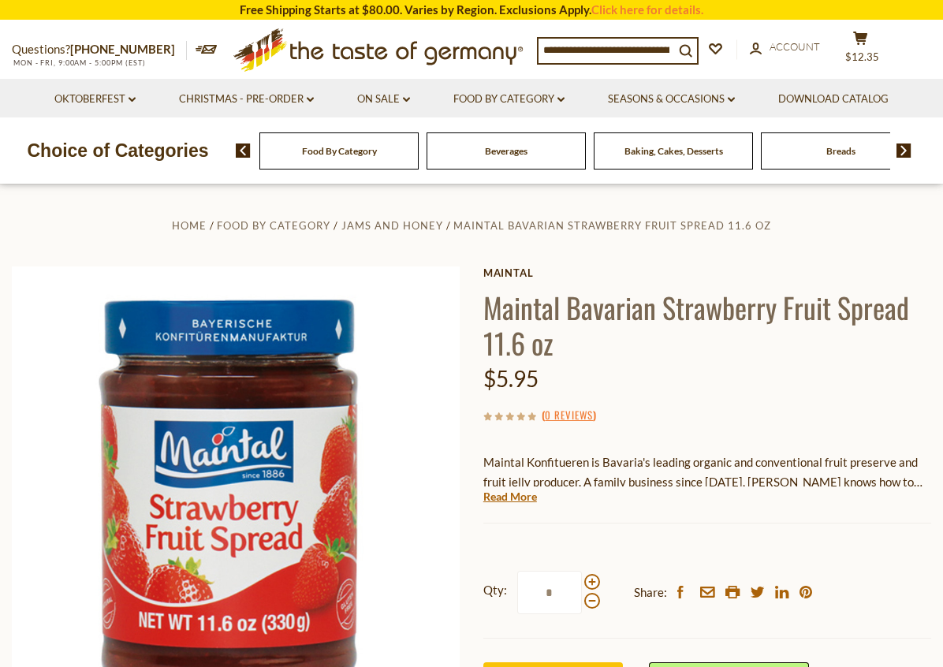
click at [309, 387] on img at bounding box center [236, 491] width 449 height 449
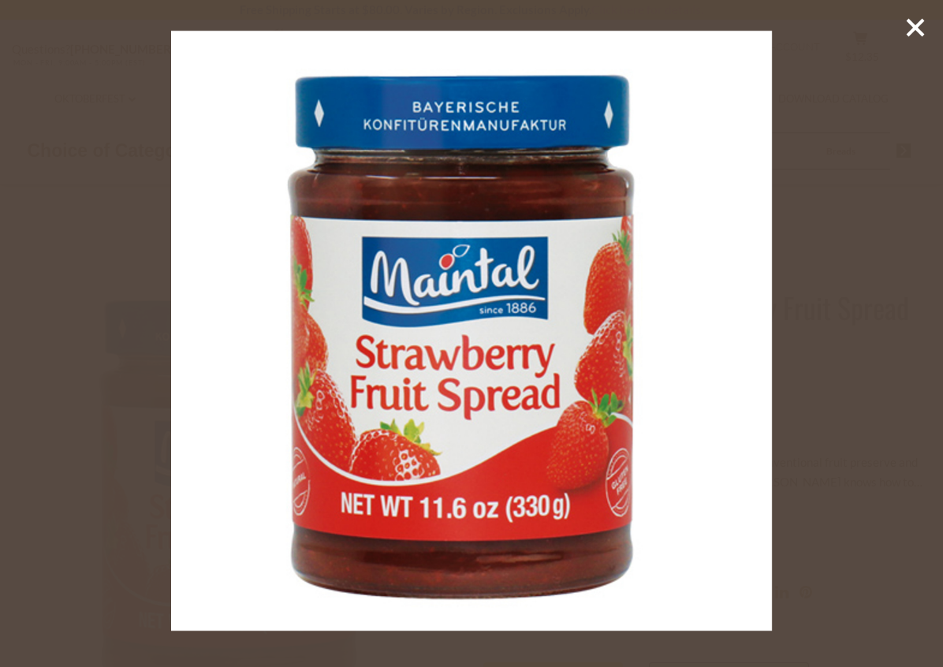
click at [917, 32] on icon at bounding box center [916, 28] width 24 height 24
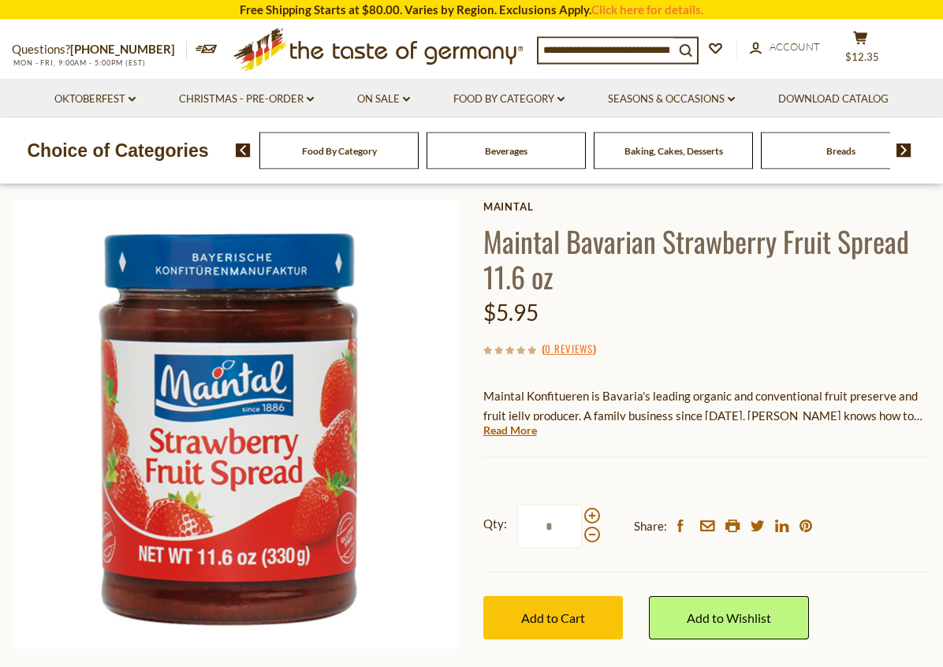
scroll to position [90, 0]
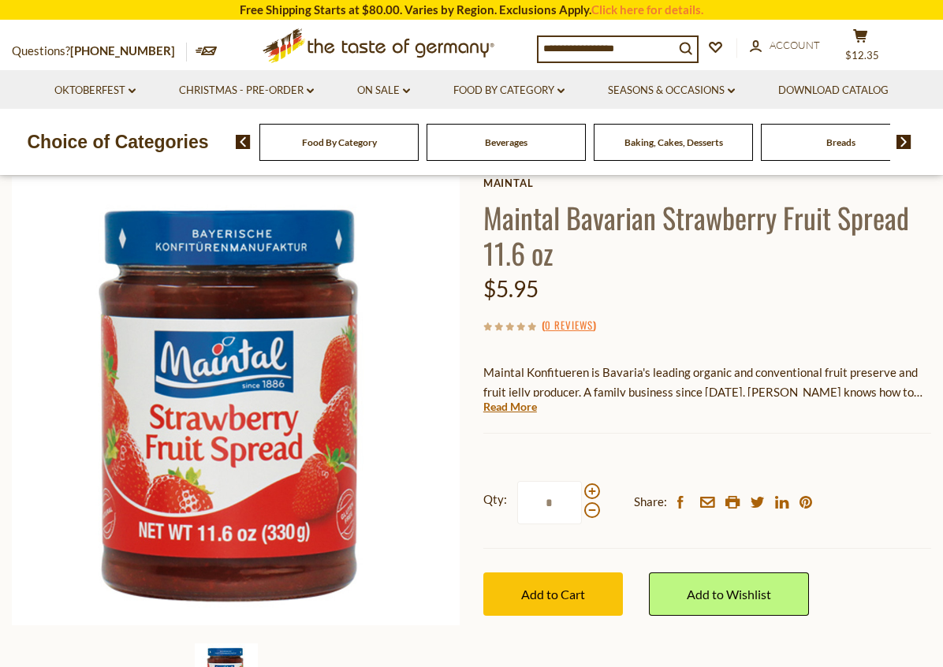
click at [599, 488] on span at bounding box center [593, 492] width 16 height 16
click at [582, 488] on input "*" at bounding box center [549, 502] width 65 height 43
click at [592, 494] on span at bounding box center [593, 492] width 16 height 16
click at [582, 494] on input "*" at bounding box center [549, 502] width 65 height 43
type input "*"
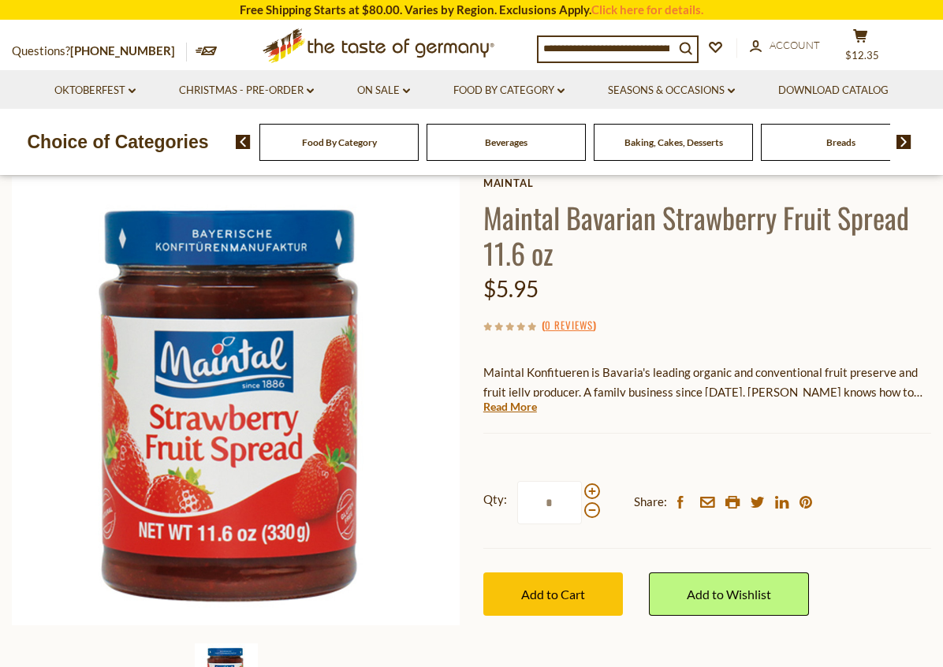
click at [560, 588] on span "Add to Cart" at bounding box center [553, 594] width 64 height 15
click at [854, 39] on icon at bounding box center [861, 35] width 14 height 13
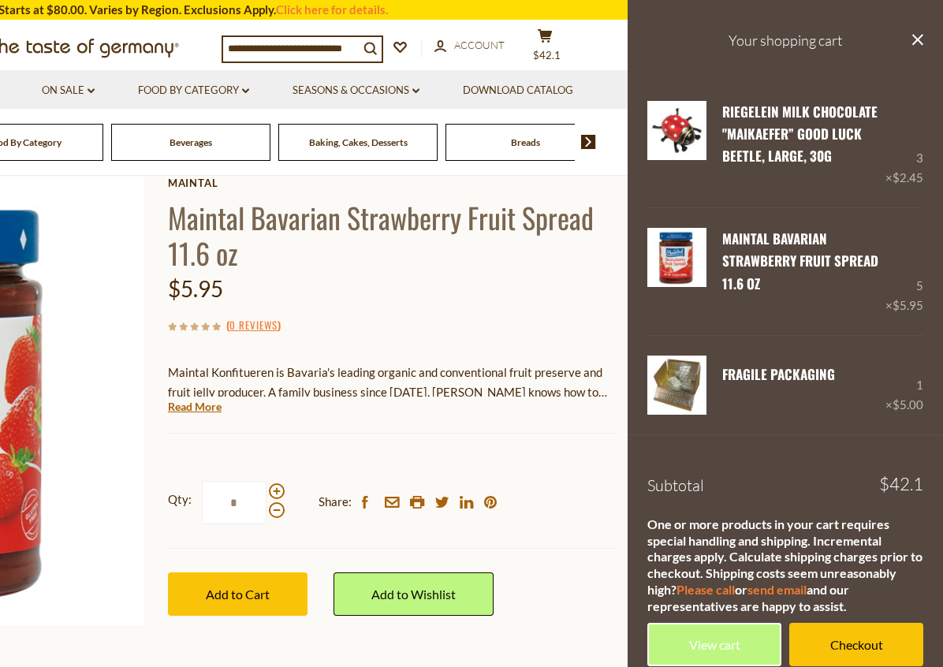
click at [912, 161] on div "3 × $2.45" at bounding box center [905, 145] width 38 height 88
click at [779, 164] on link "Riegelein Milk Chocolate "Maikaefer” Good Luck Beetle, large, 30g" at bounding box center [800, 134] width 155 height 65
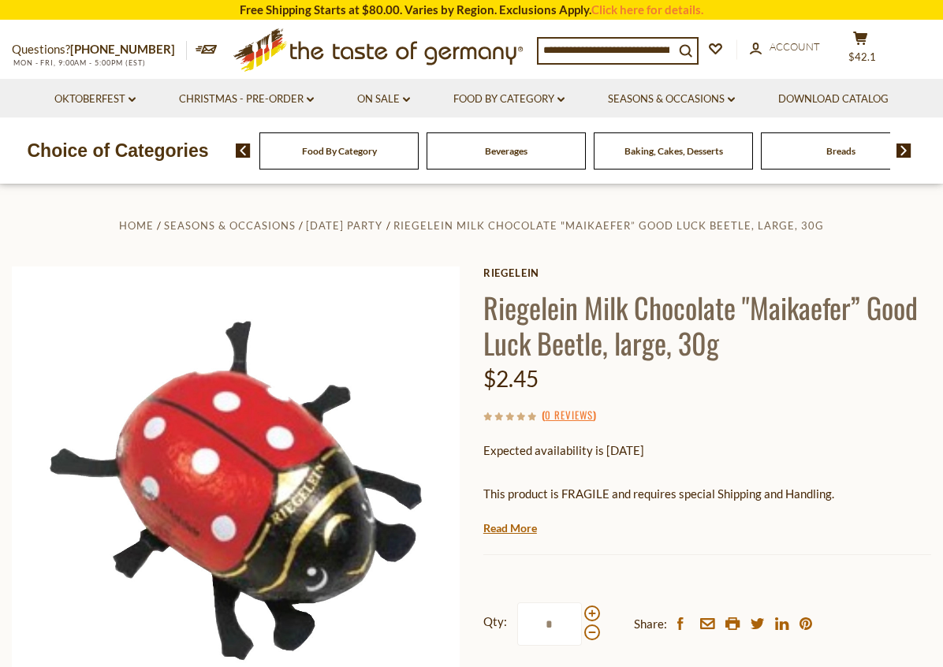
click at [857, 48] on button "cart $42.1" at bounding box center [860, 50] width 47 height 39
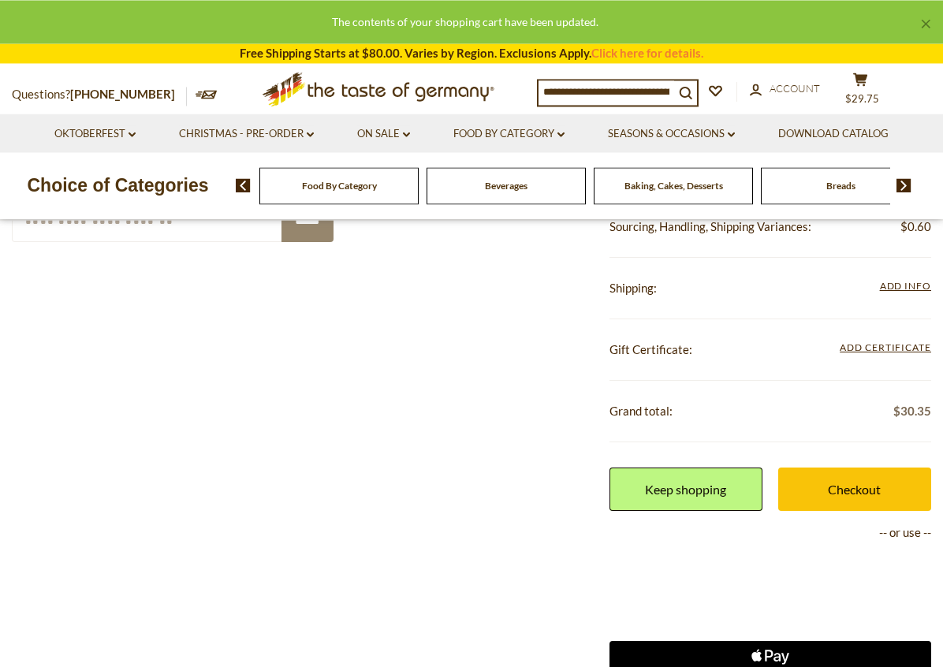
scroll to position [416, 0]
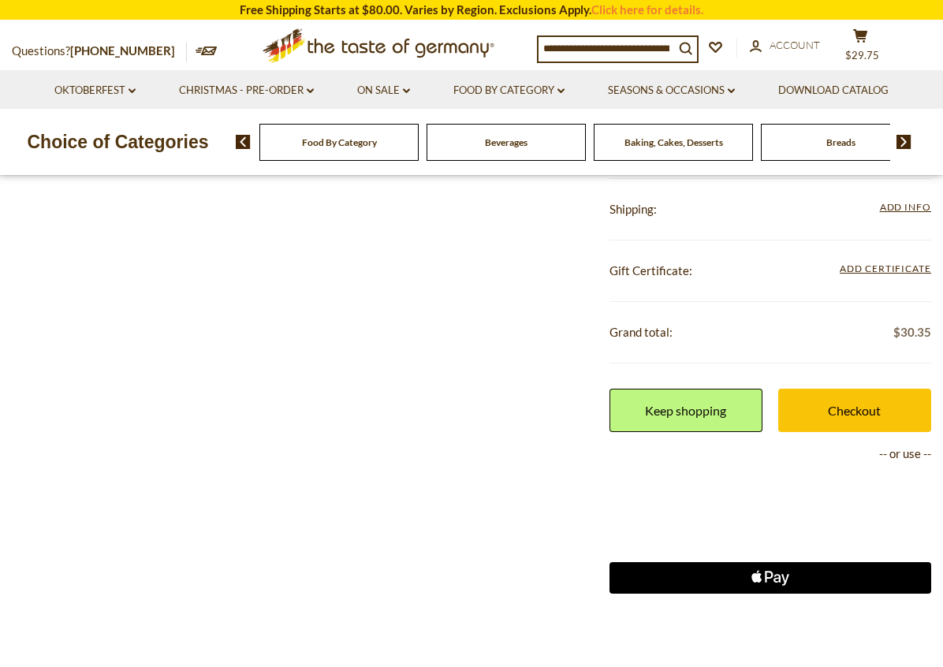
scroll to position [440, 0]
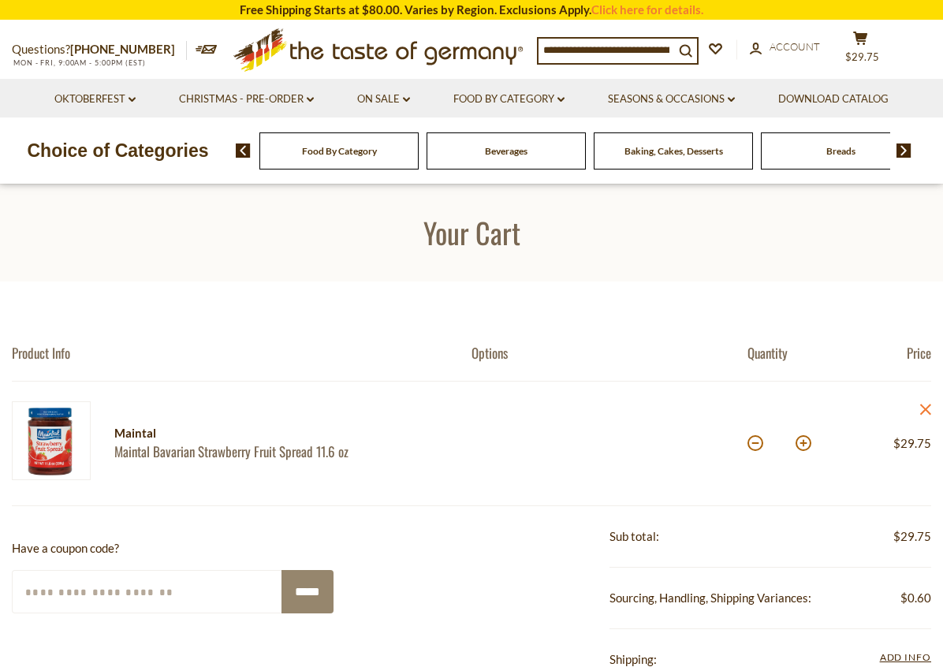
scroll to position [6, 0]
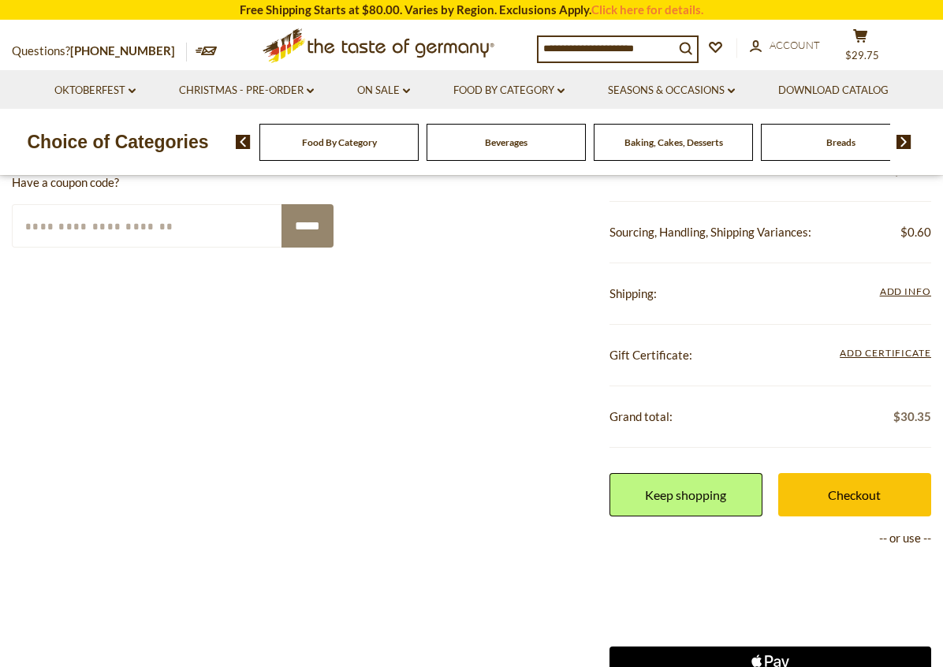
scroll to position [402, 0]
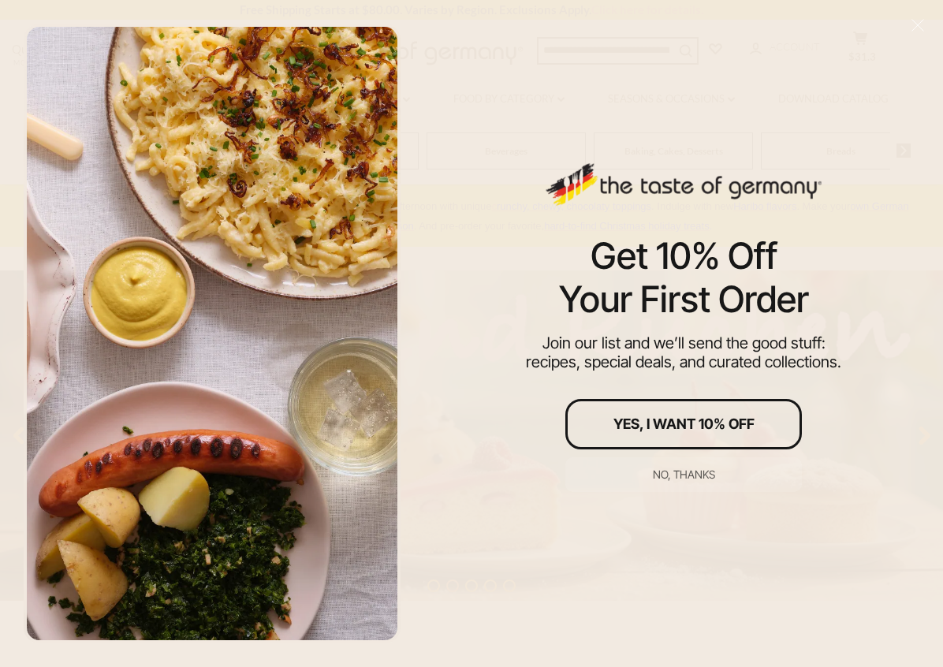
click at [667, 483] on button "No, thanks" at bounding box center [684, 475] width 237 height 35
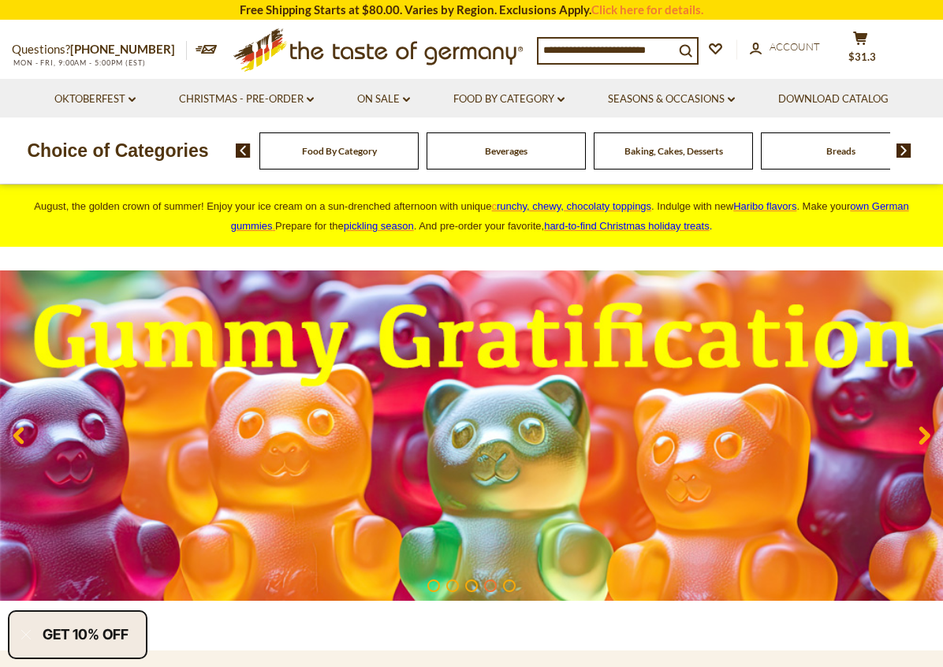
click at [860, 50] on span "$31.3" at bounding box center [863, 56] width 28 height 13
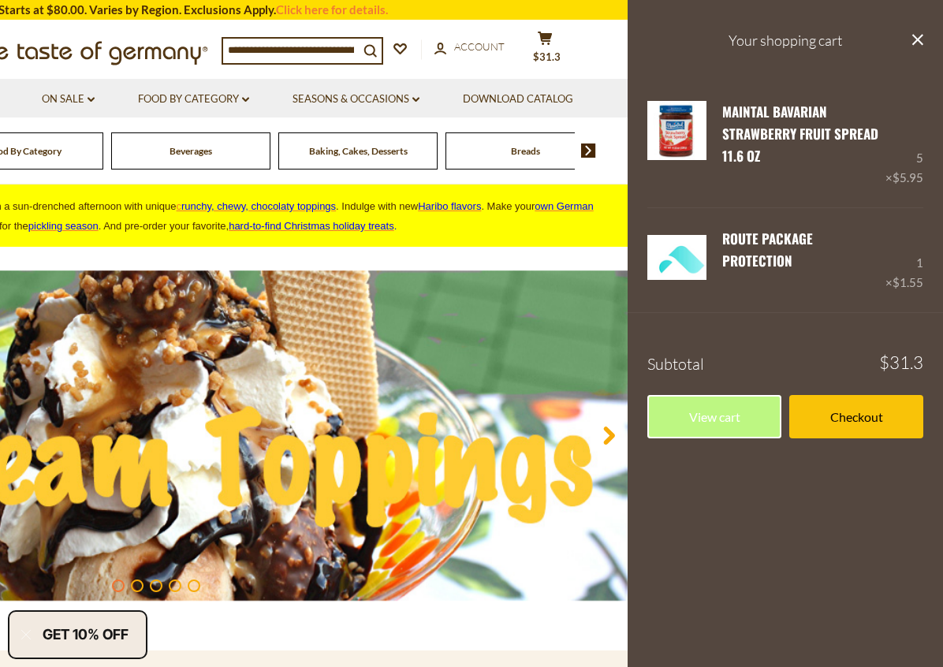
click at [833, 413] on link "Checkout" at bounding box center [857, 416] width 134 height 43
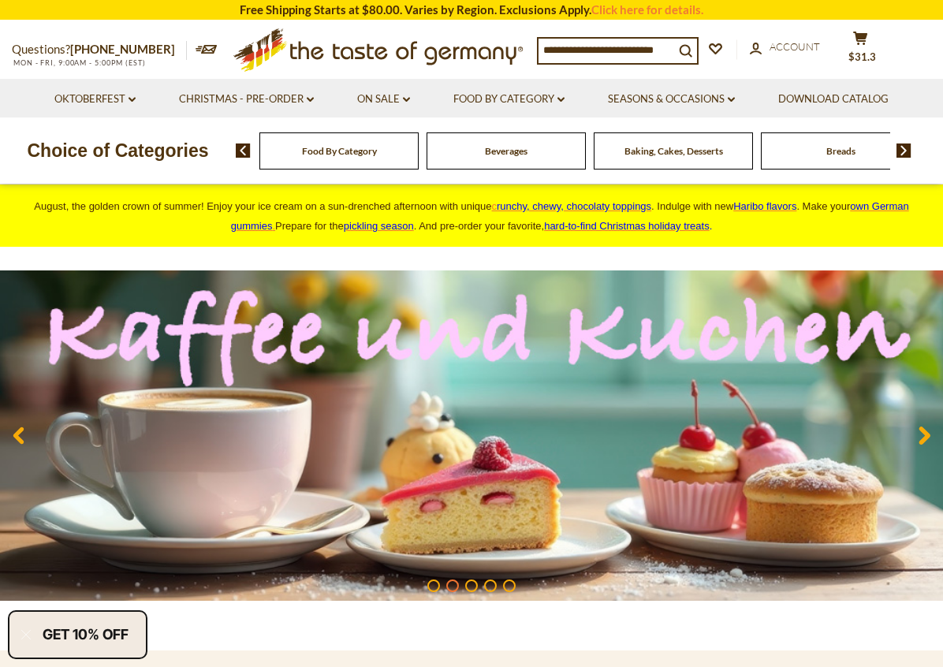
click at [837, 59] on div "Compare Compare up to 4 items: Clear Selection Compare search_icon search_icon …" at bounding box center [732, 50] width 390 height 39
click at [872, 50] on span "$31.3" at bounding box center [863, 56] width 28 height 13
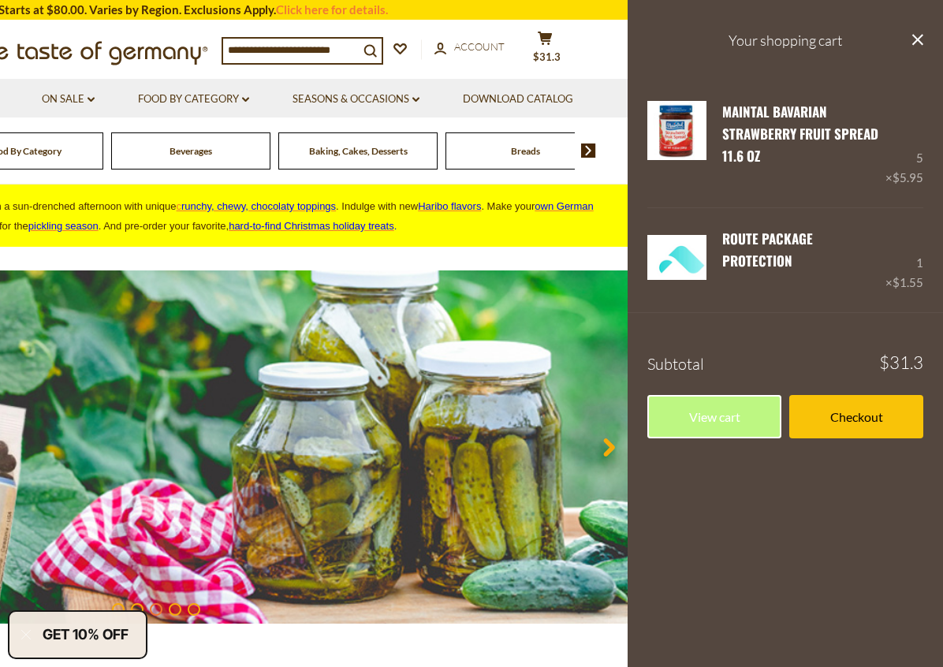
click at [824, 400] on link "Checkout" at bounding box center [857, 416] width 134 height 43
